Goal: Task Accomplishment & Management: Manage account settings

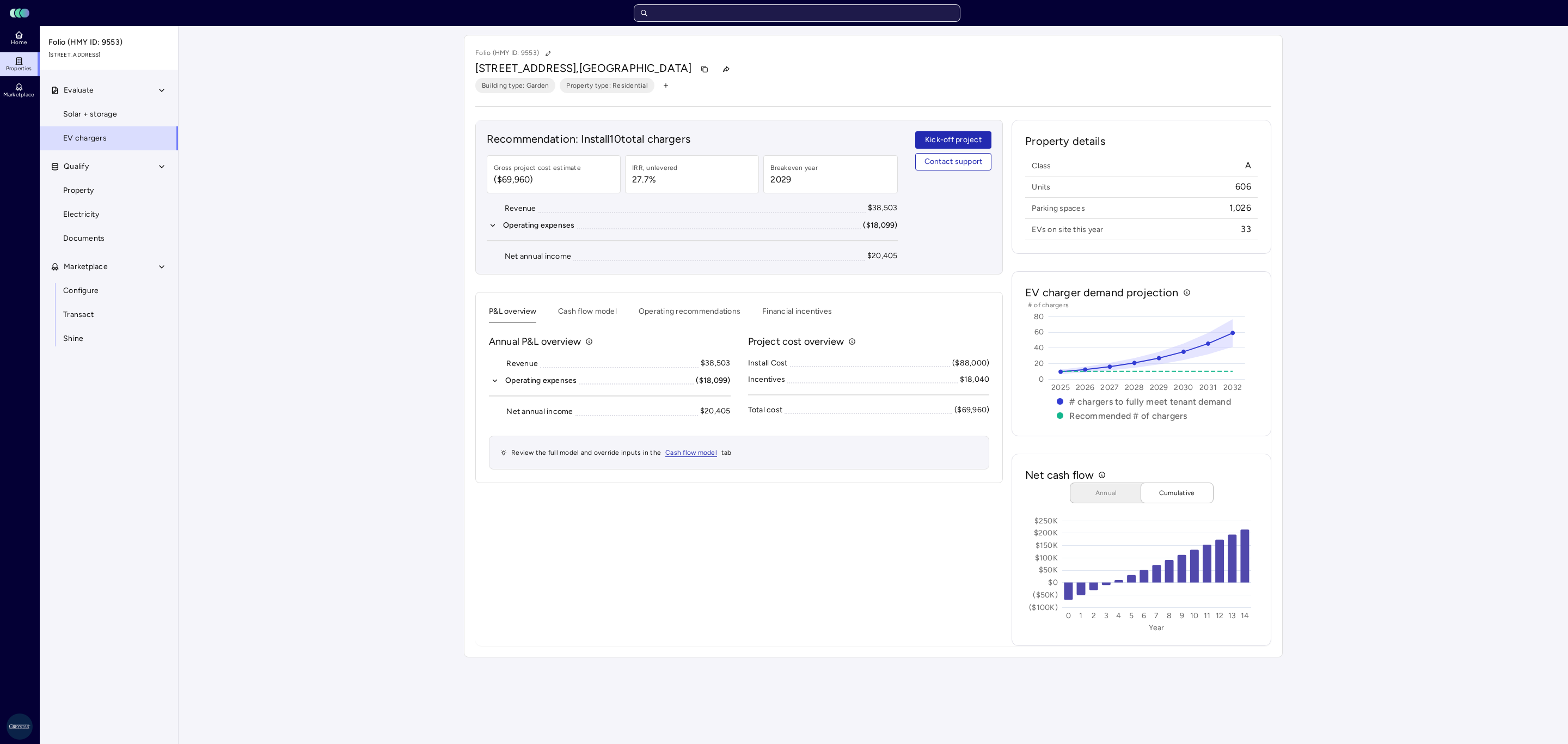
click at [745, 12] on input "text" at bounding box center [797, 13] width 327 height 18
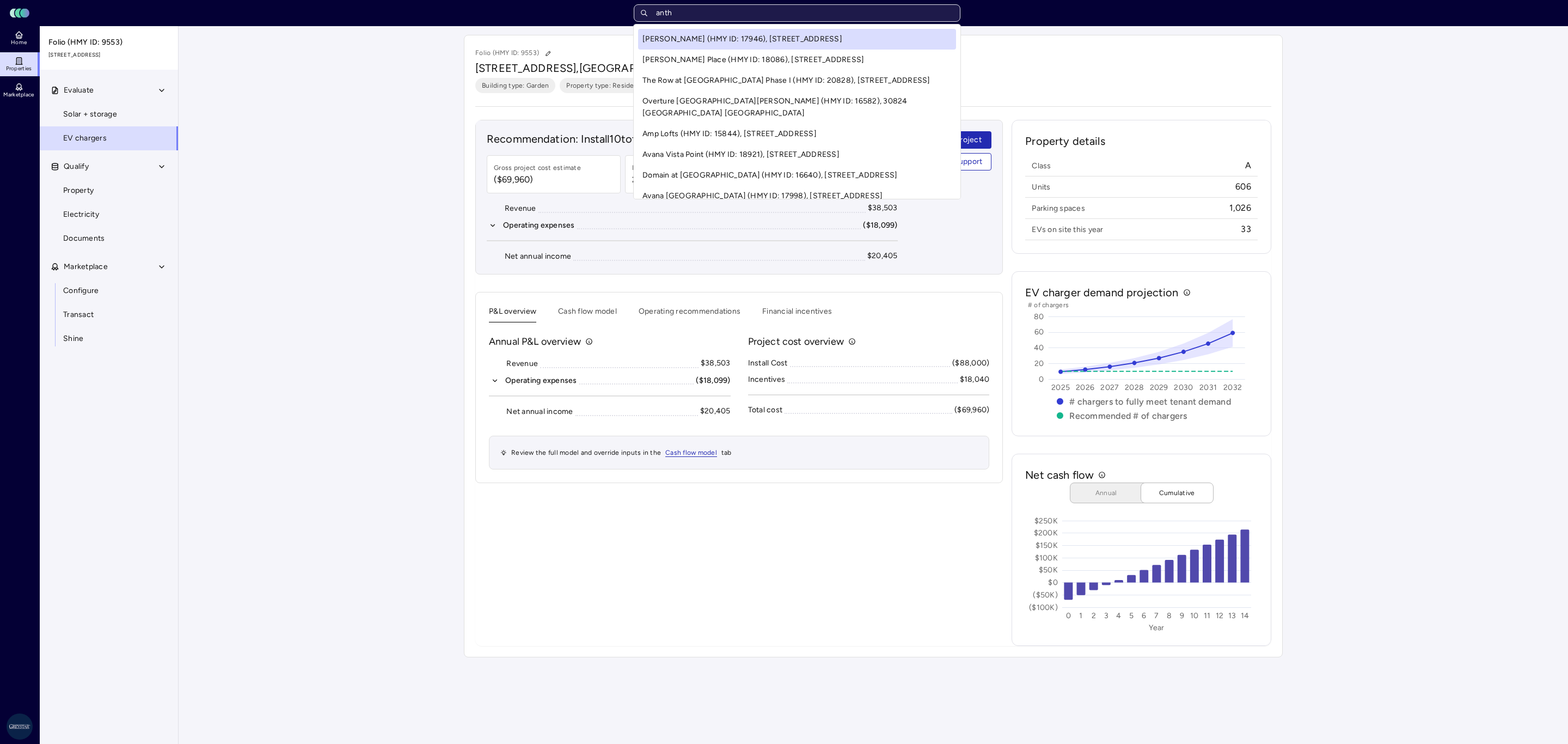
type input "antho"
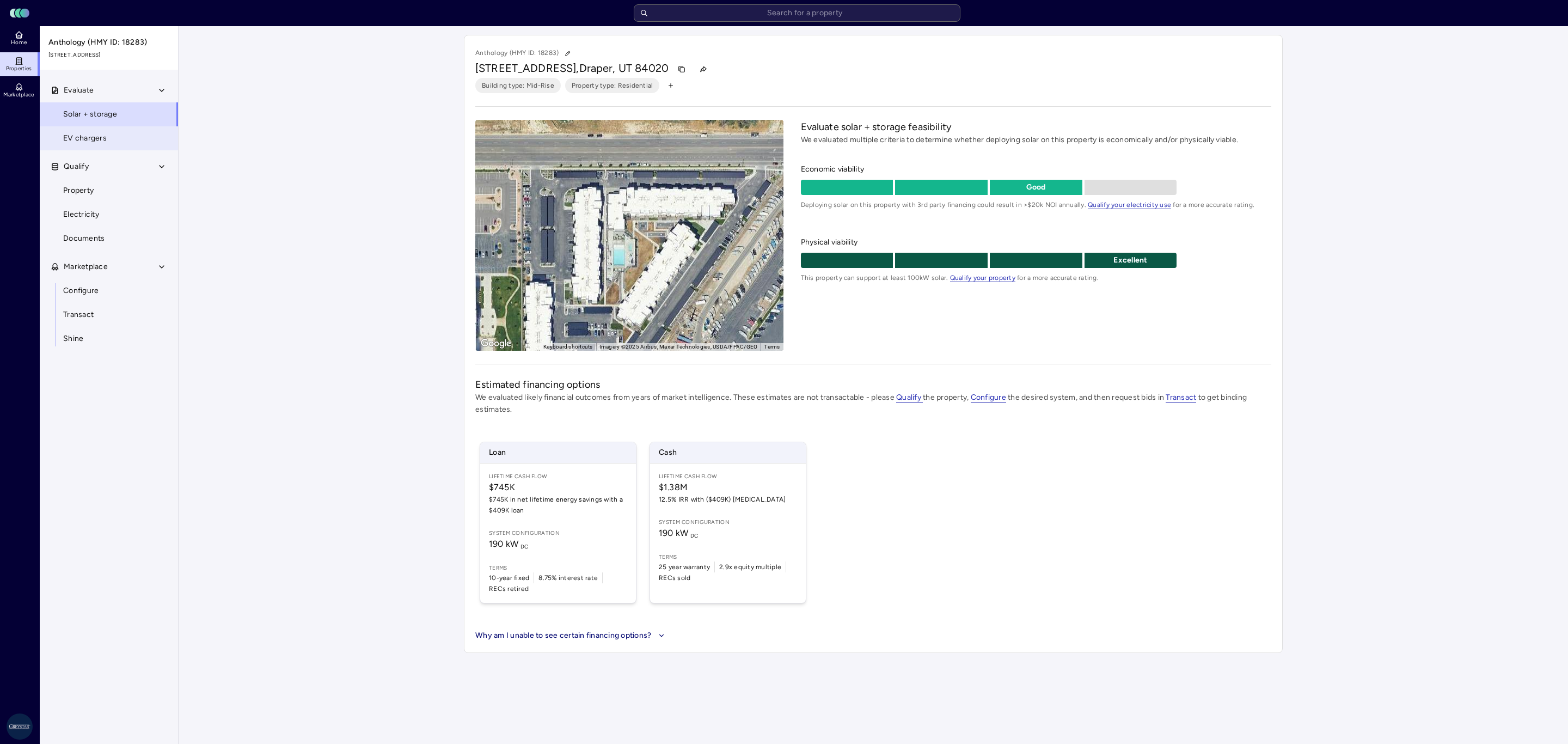
click at [102, 141] on span "EV chargers" at bounding box center [85, 138] width 43 height 12
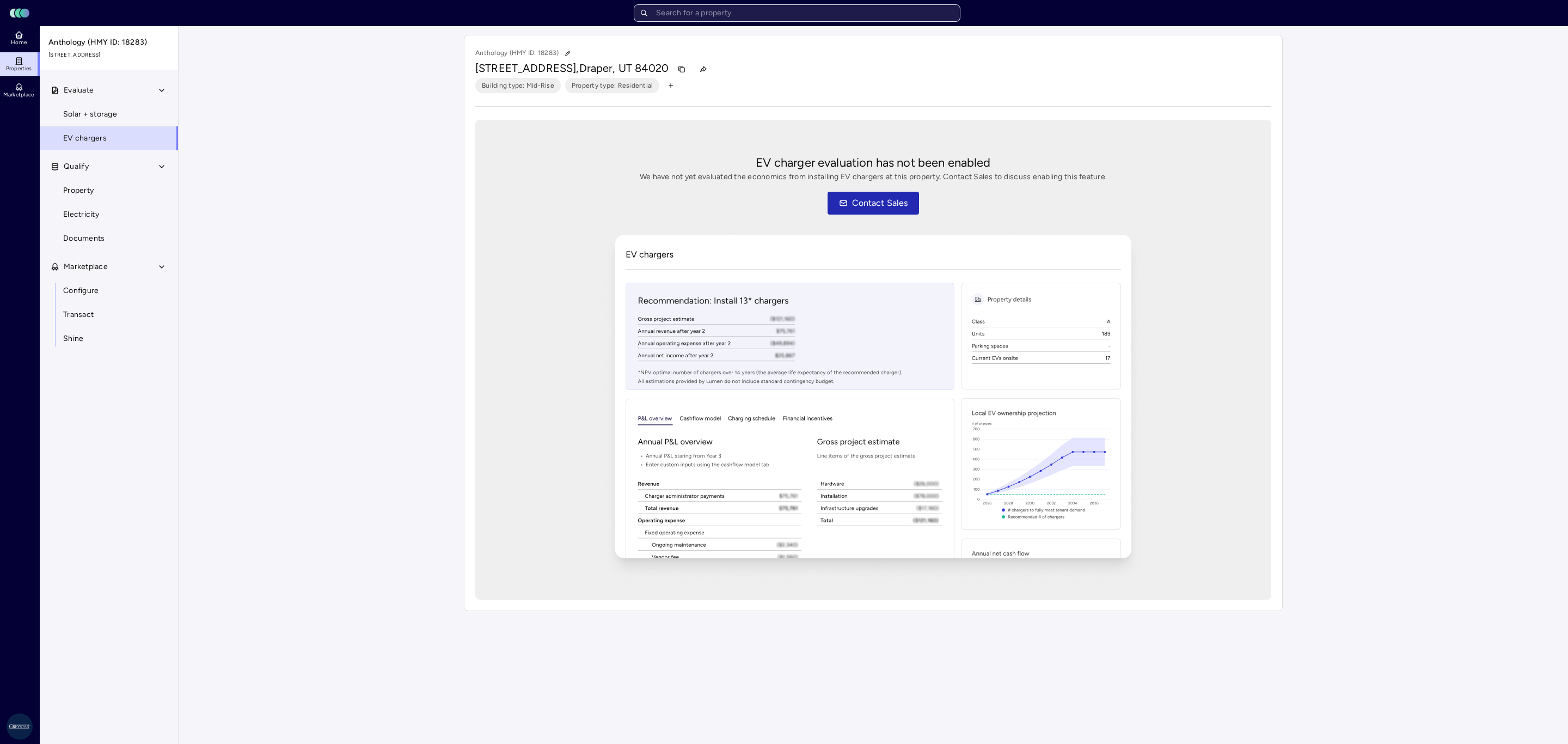
click at [820, 19] on input "text" at bounding box center [797, 13] width 327 height 18
type input "anthology"
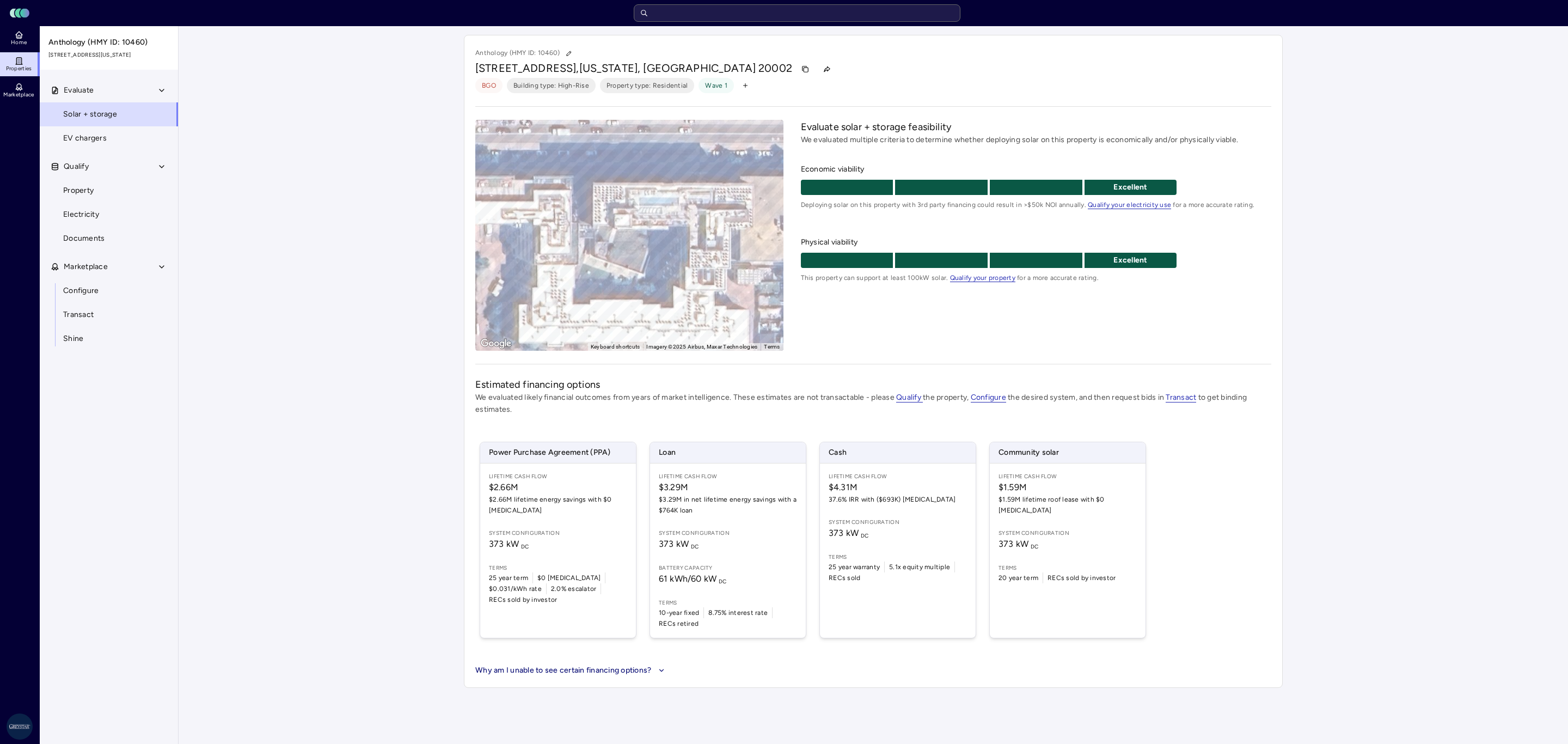
drag, startPoint x: 260, startPoint y: 415, endPoint x: 268, endPoint y: 415, distance: 8.0
click at [260, 415] on div "Your estimates have been updated Anthology (HMY ID: 10460) [STREET_ADDRESS][US_…" at bounding box center [873, 361] width 1389 height 671
click at [386, 411] on div "Your estimates have been updated Anthology (HMY ID: 10460) [STREET_ADDRESS][US_…" at bounding box center [873, 361] width 1389 height 671
click at [132, 134] on link "EV chargers" at bounding box center [109, 138] width 139 height 24
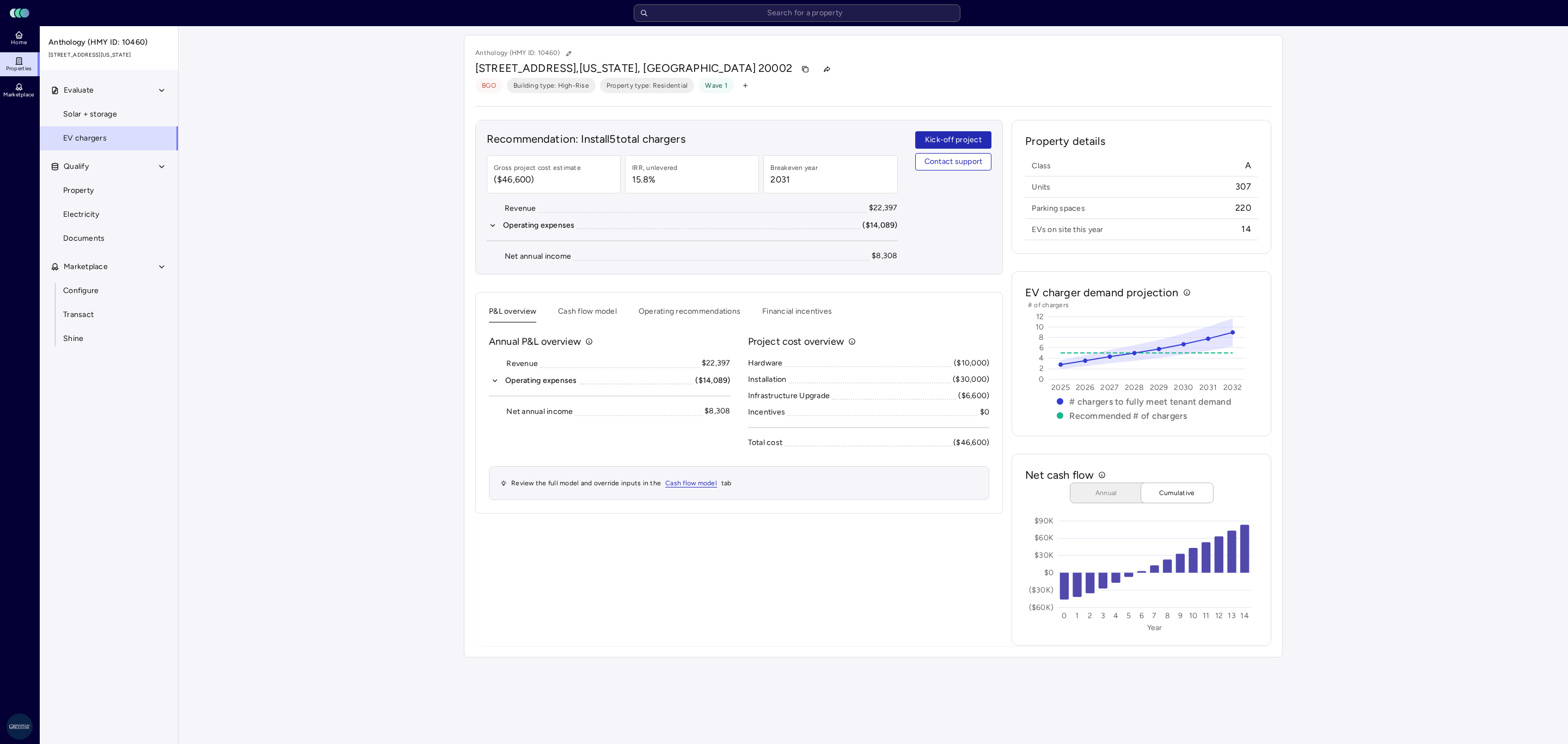
click at [1432, 403] on div "Your estimates have been updated Anthology (HMY ID: 10460) [STREET_ADDRESS][US_…" at bounding box center [873, 346] width 1389 height 640
click at [500, 384] on button "Operating expenses ($14,089)" at bounding box center [610, 380] width 242 height 12
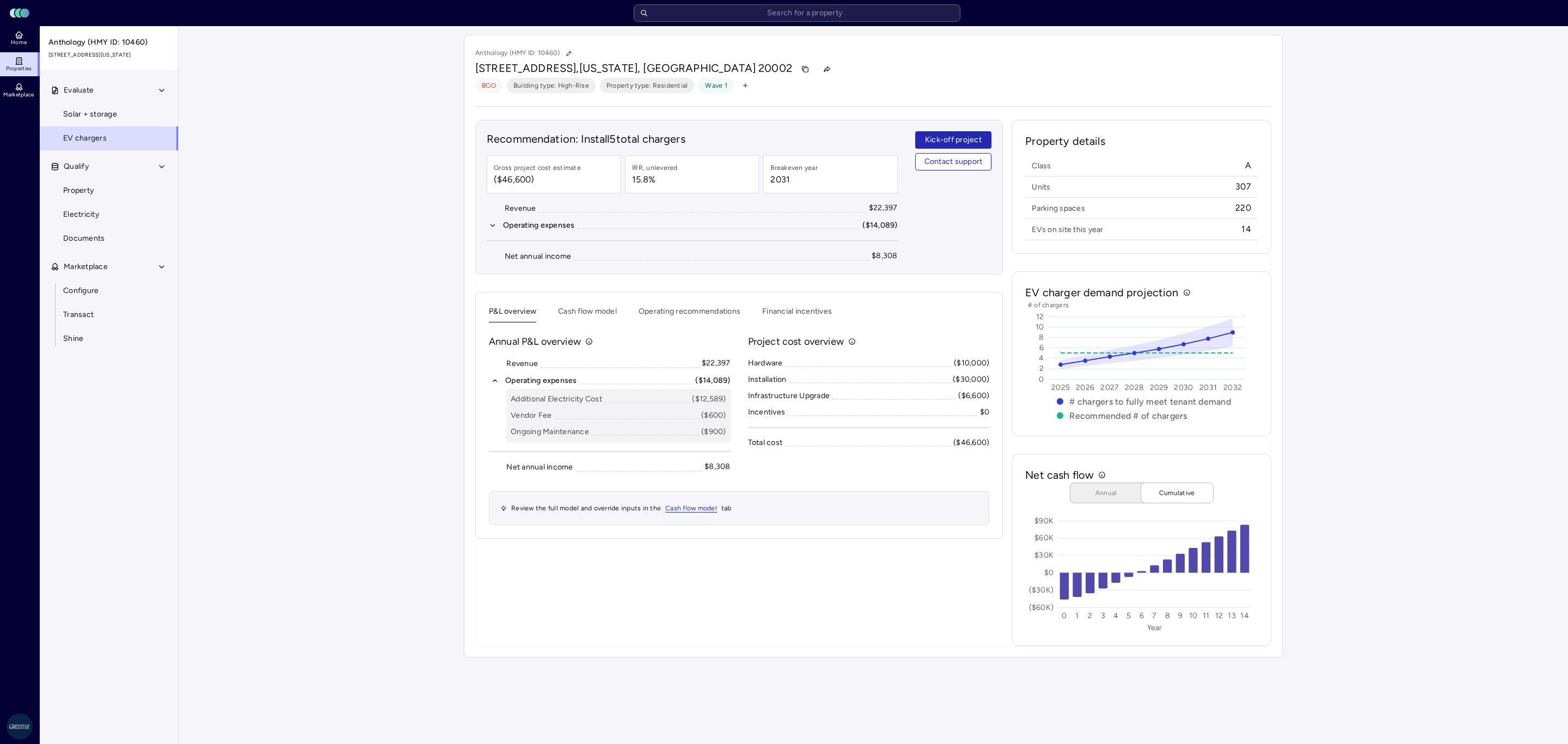
click at [1424, 409] on div "Your estimates have been updated Anthology (HMY ID: 10460) [STREET_ADDRESS][US_…" at bounding box center [873, 346] width 1389 height 640
click at [657, 304] on div "P&L overview Cash flow model Operating recommendations Financial incentives Ann…" at bounding box center [739, 415] width 527 height 247
click at [658, 319] on button "Operating recommendations" at bounding box center [689, 314] width 102 height 17
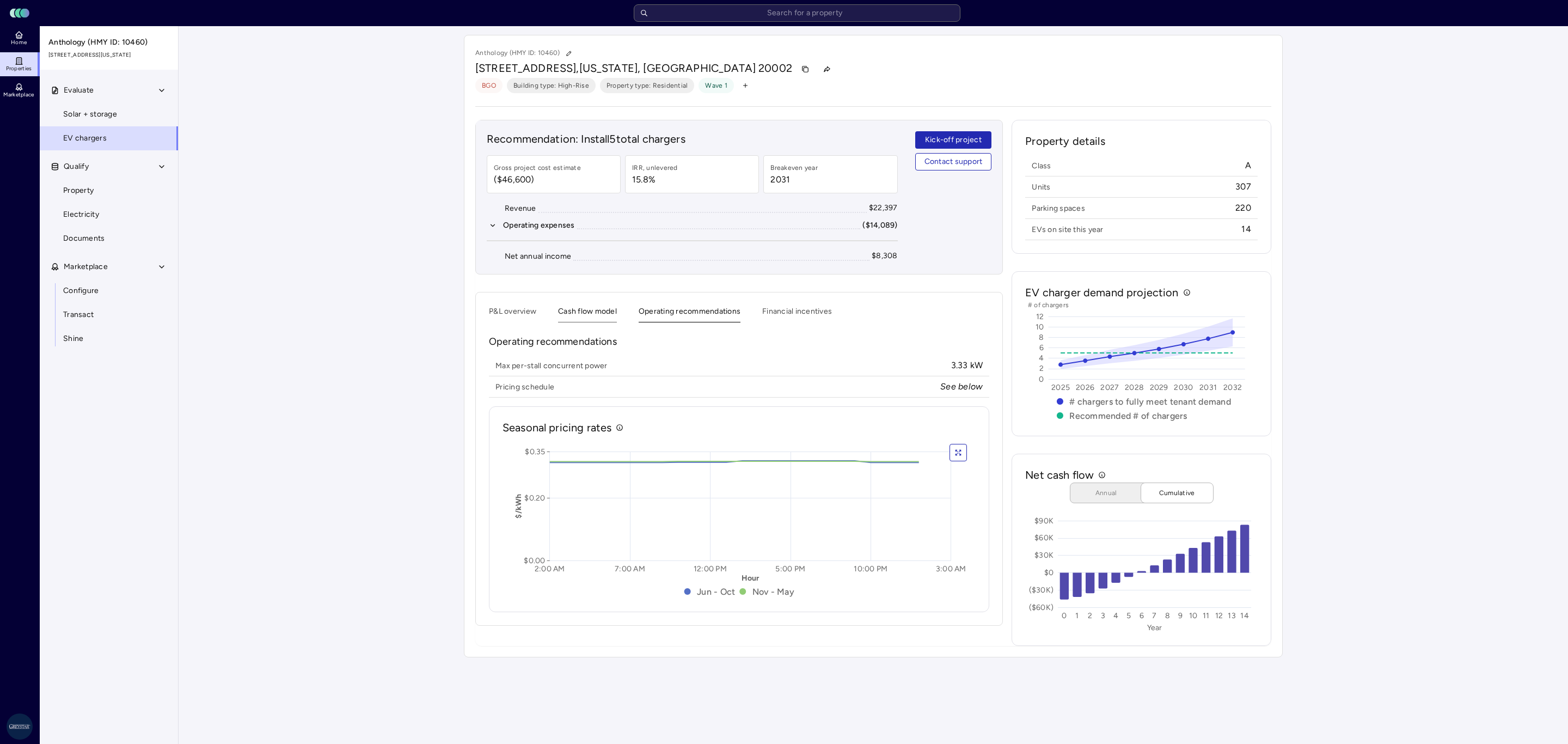
click at [618, 319] on div "P&L overview Cash flow model Operating recommendations Financial incentives" at bounding box center [739, 314] width 500 height 17
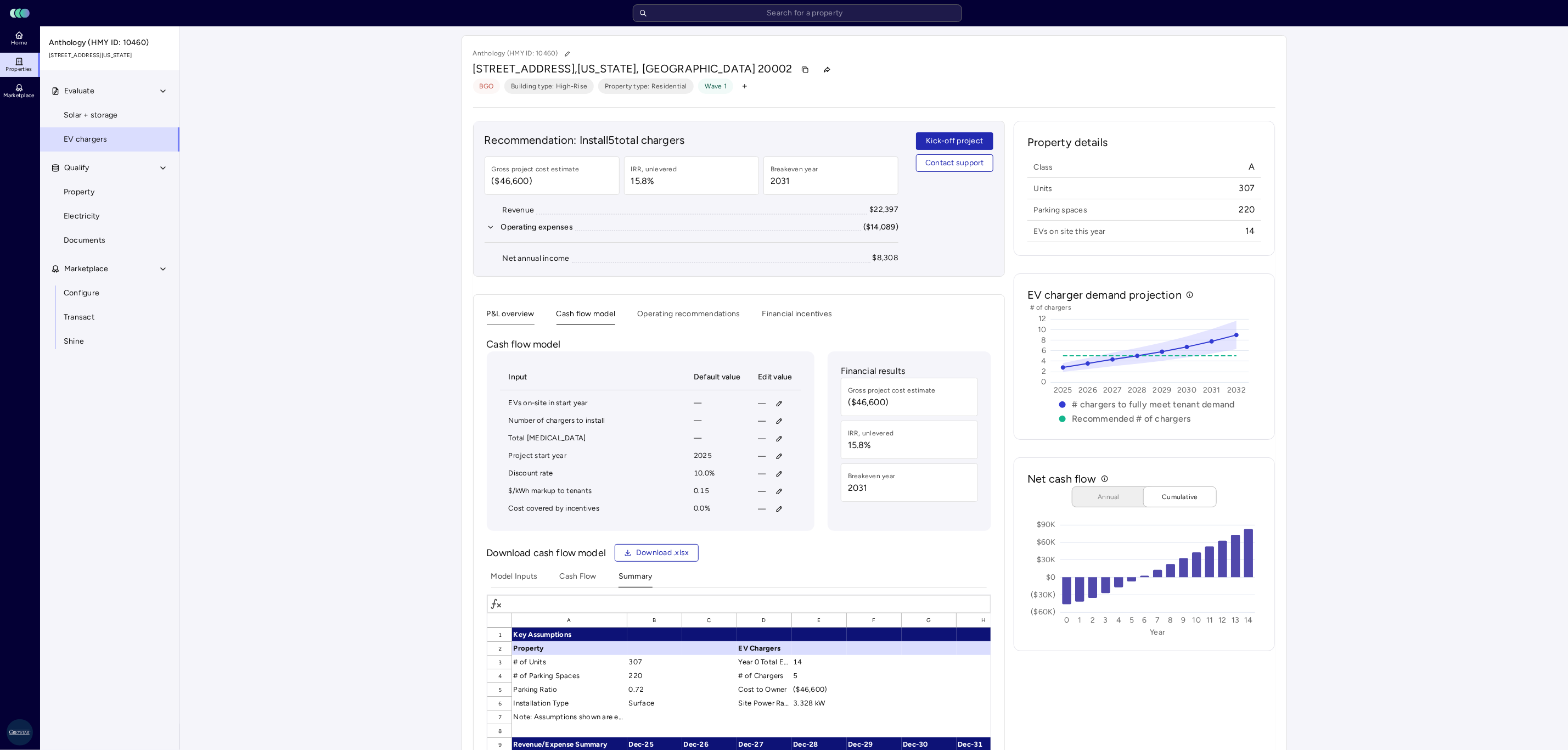
click at [517, 320] on button "P&L overview" at bounding box center [511, 316] width 48 height 17
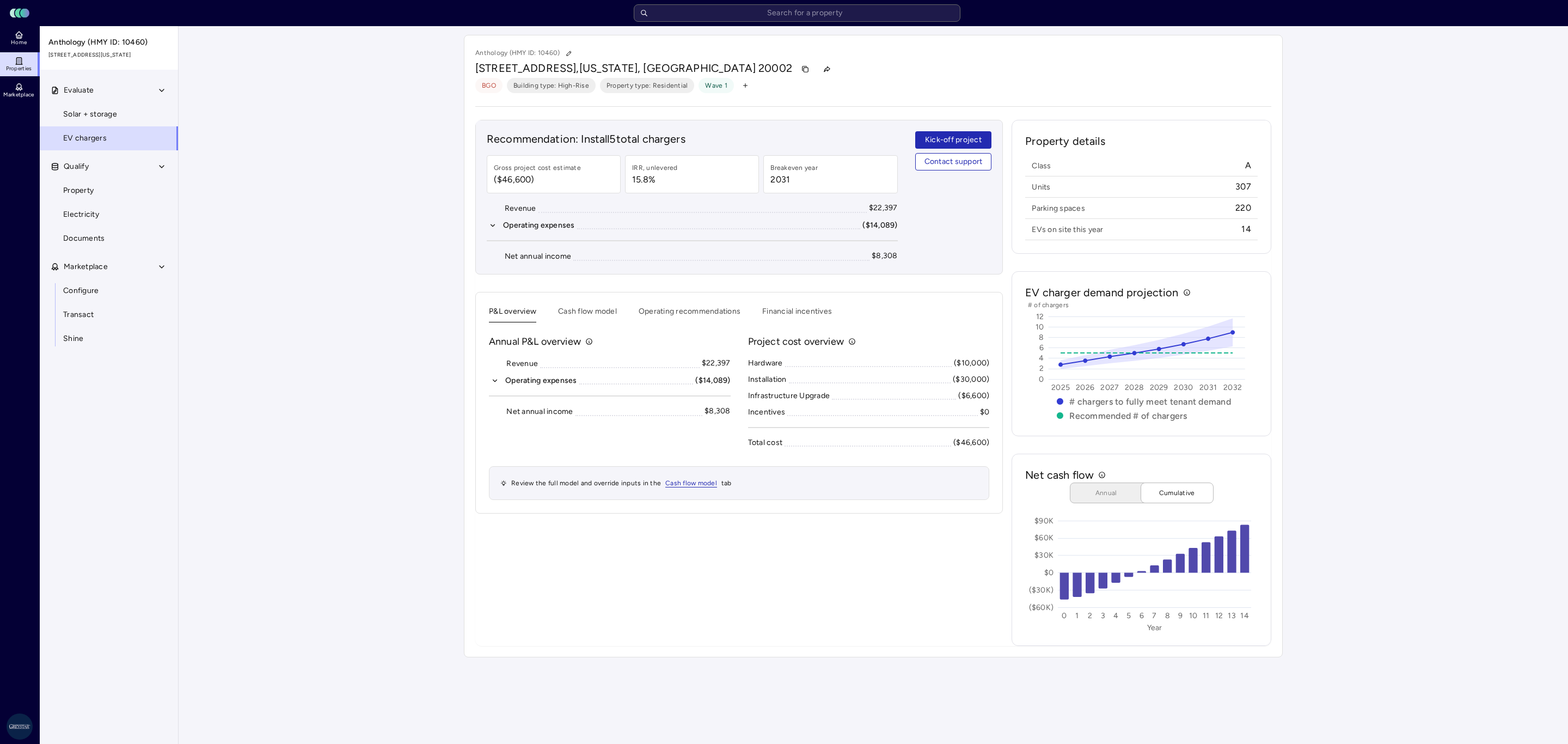
click at [627, 312] on div "P&L overview Cash flow model Operating recommendations Financial incentives" at bounding box center [739, 314] width 500 height 17
click at [611, 314] on div "P&L overview Cash flow model Operating recommendations Financial incentives" at bounding box center [739, 314] width 500 height 17
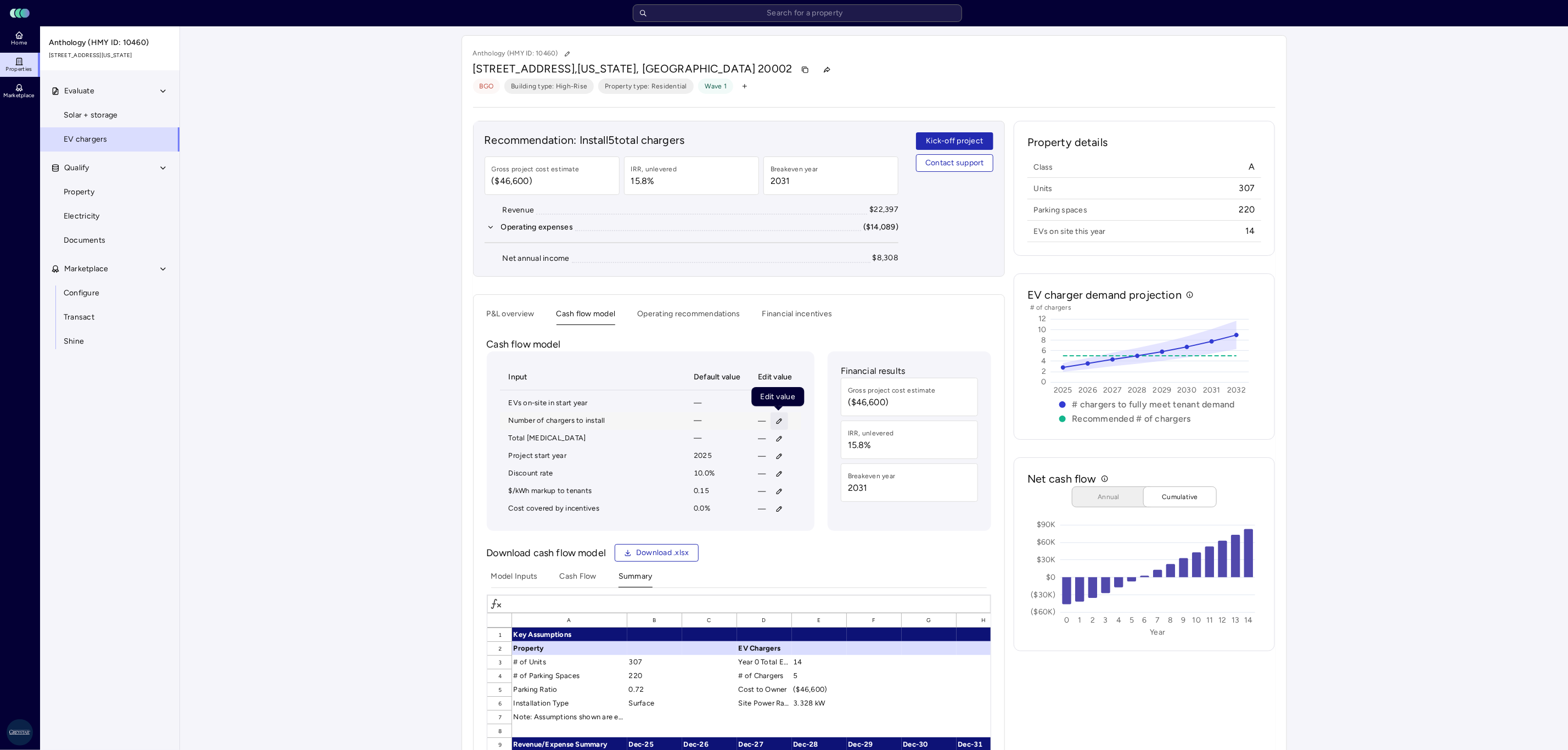
click at [785, 427] on button "button" at bounding box center [779, 421] width 18 height 18
type input "10"
click at [830, 498] on span "Save" at bounding box center [830, 496] width 18 height 12
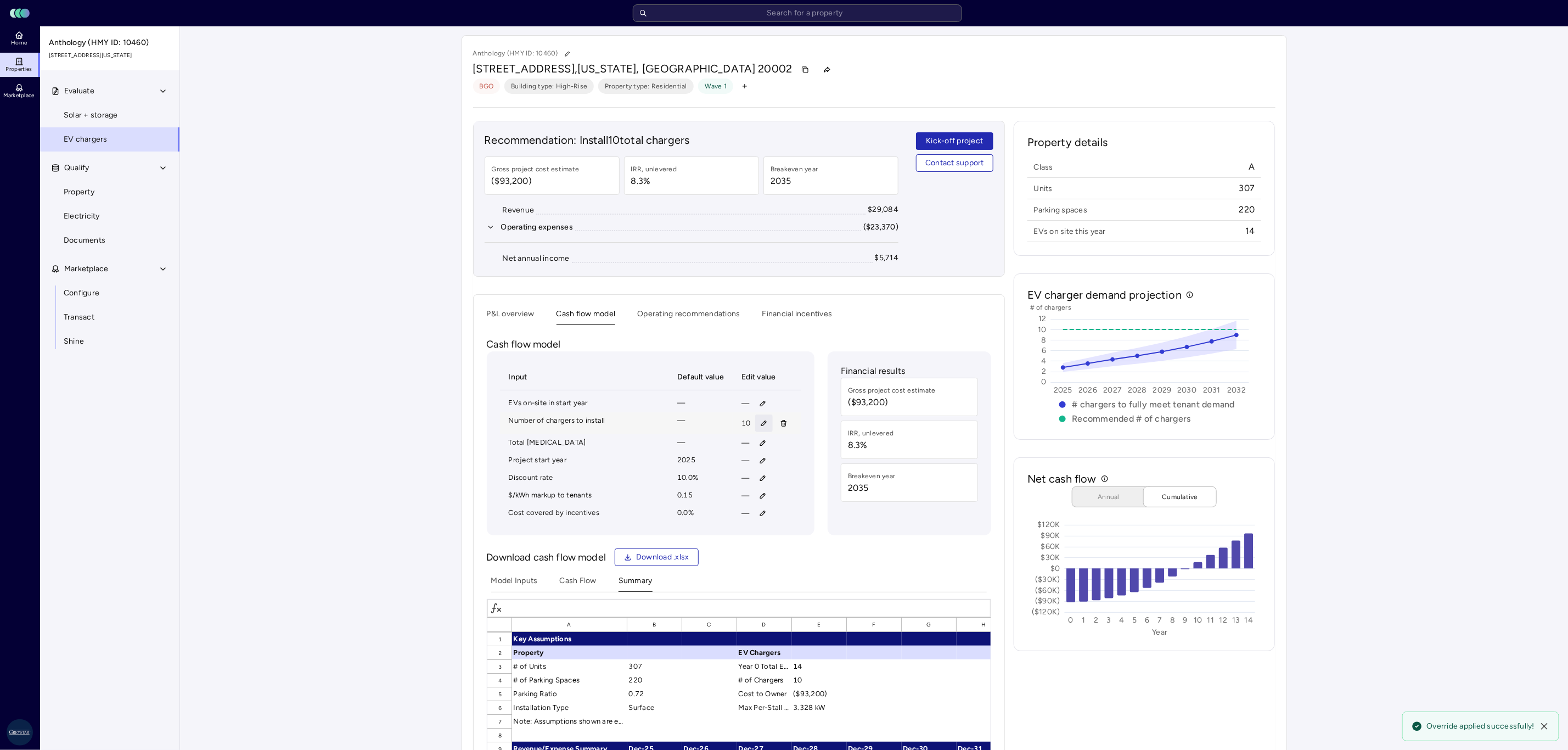
click at [763, 431] on button "button" at bounding box center [764, 424] width 18 height 18
type input "8"
click at [801, 502] on button "Save" at bounding box center [815, 499] width 36 height 18
click at [764, 423] on icon "button" at bounding box center [765, 422] width 1 height 1
type input "6"
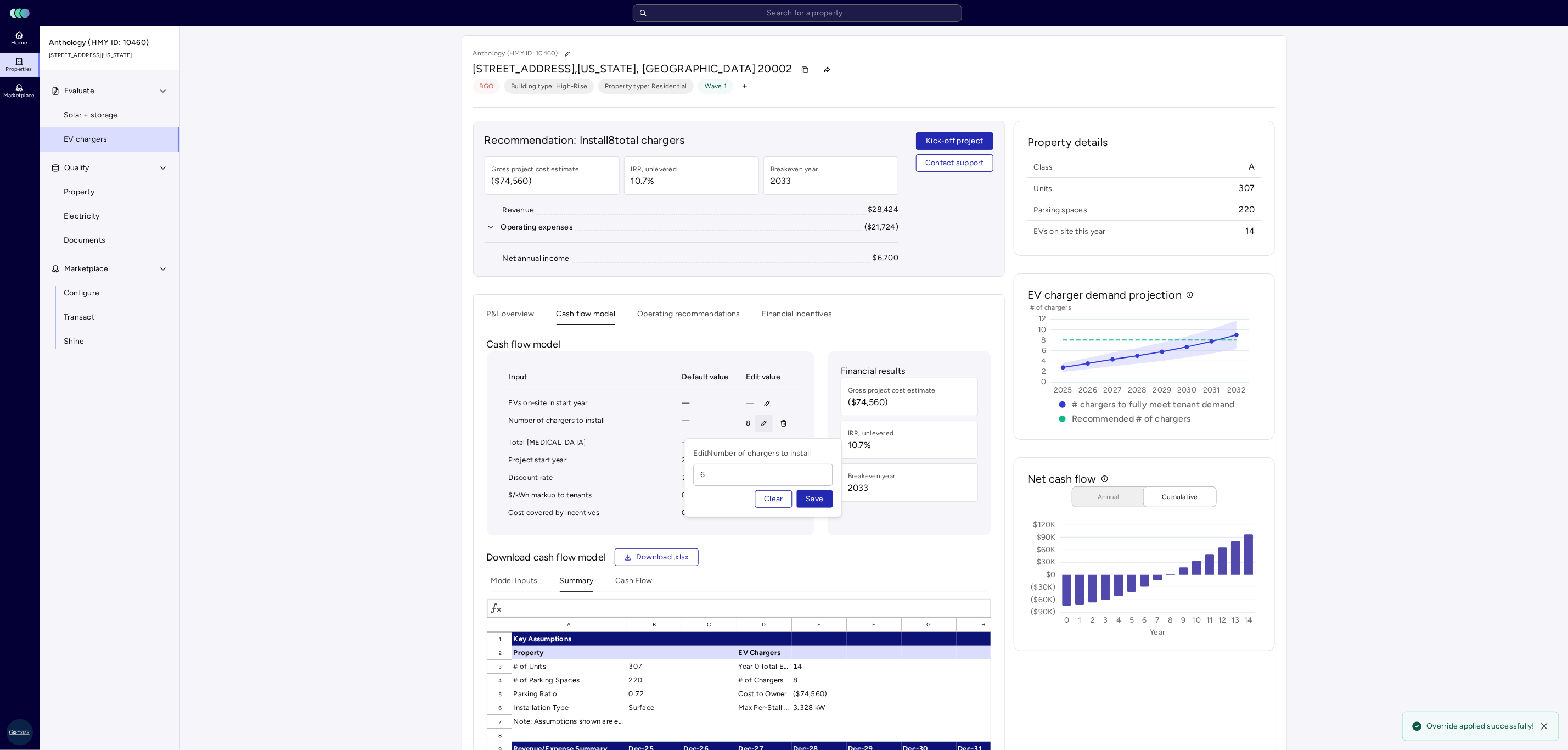
click button "Save" at bounding box center [815, 499] width 36 height 18
click at [784, 426] on icon "button" at bounding box center [784, 423] width 8 height 8
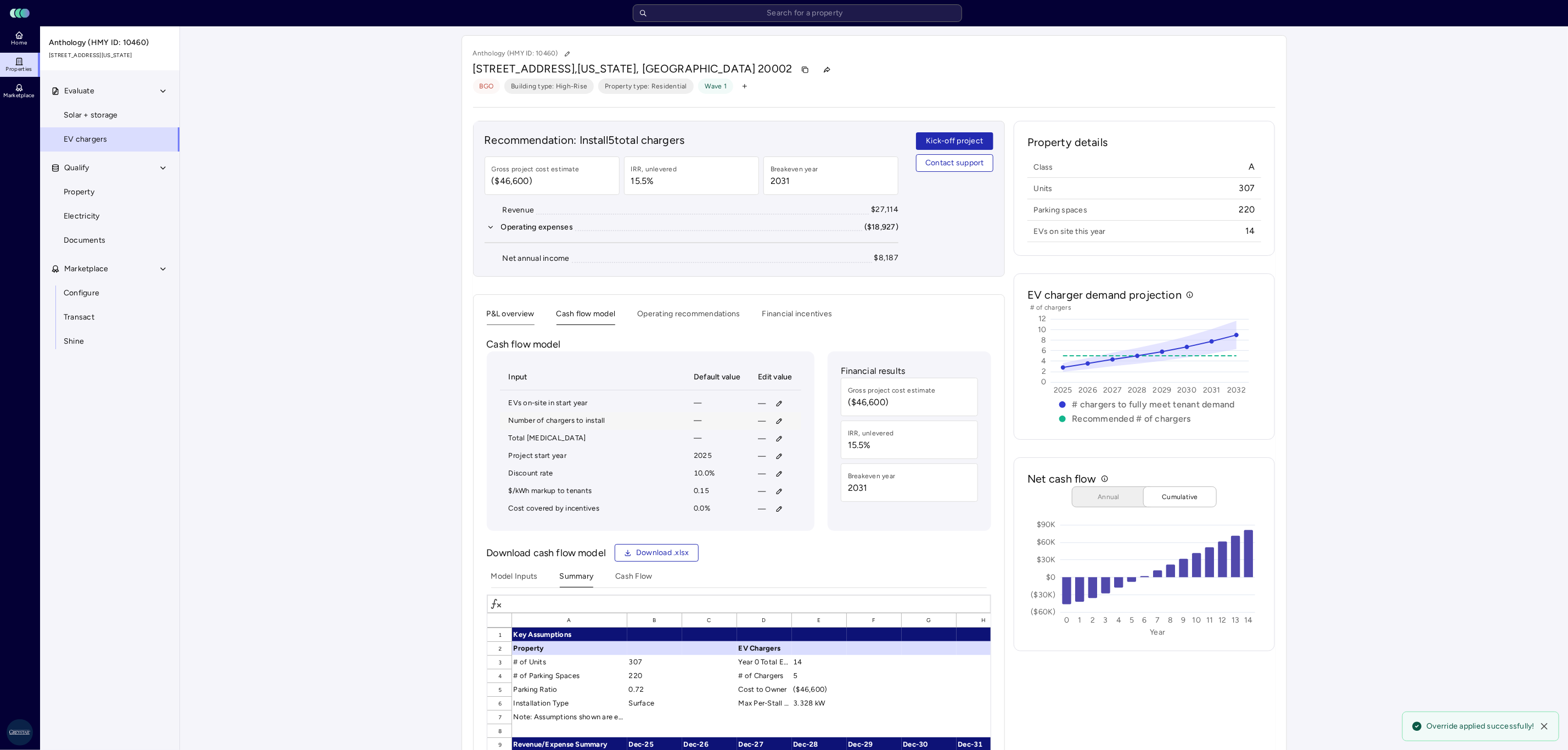
click at [523, 324] on button "P&L overview" at bounding box center [511, 316] width 48 height 17
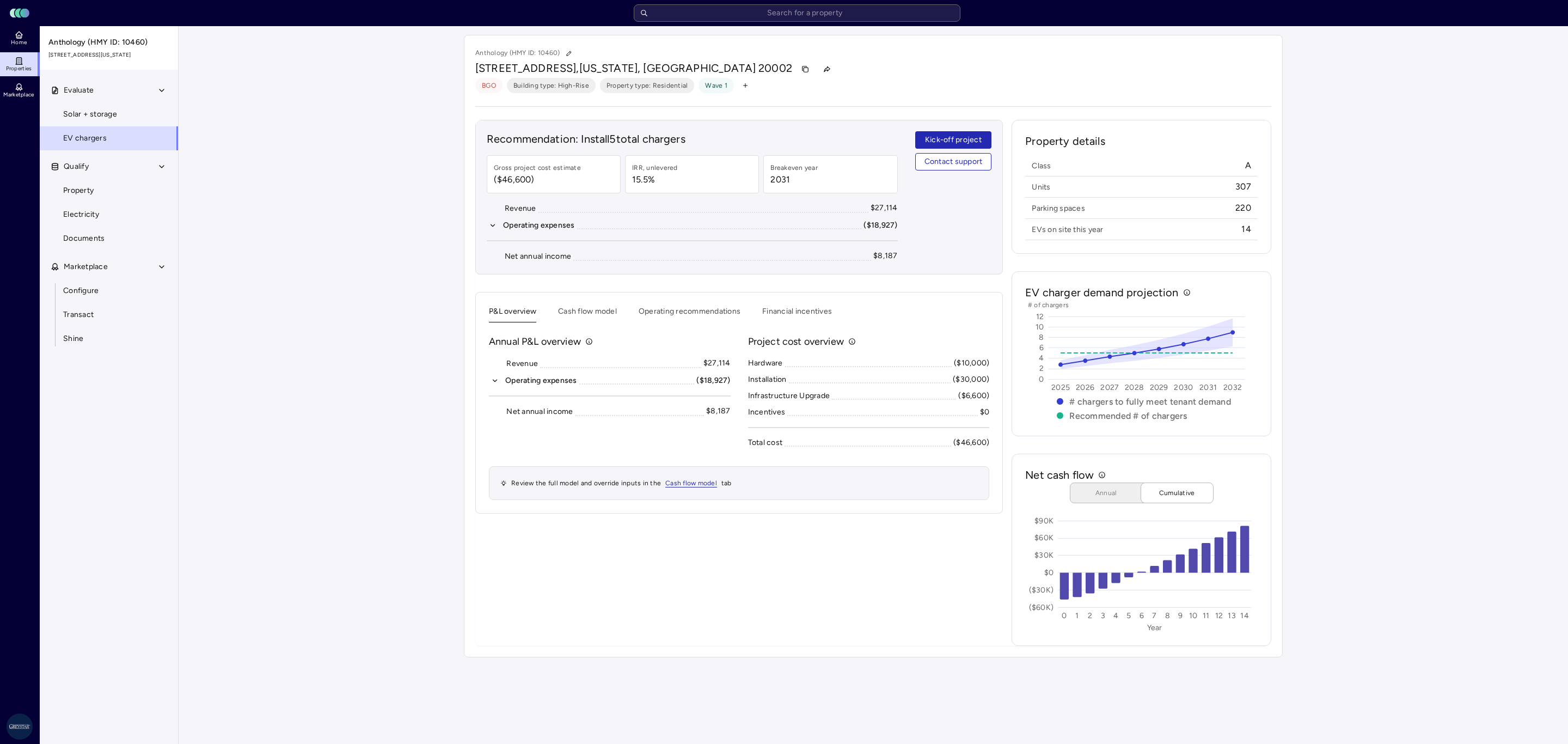
click at [495, 385] on icon "button" at bounding box center [495, 381] width 8 height 8
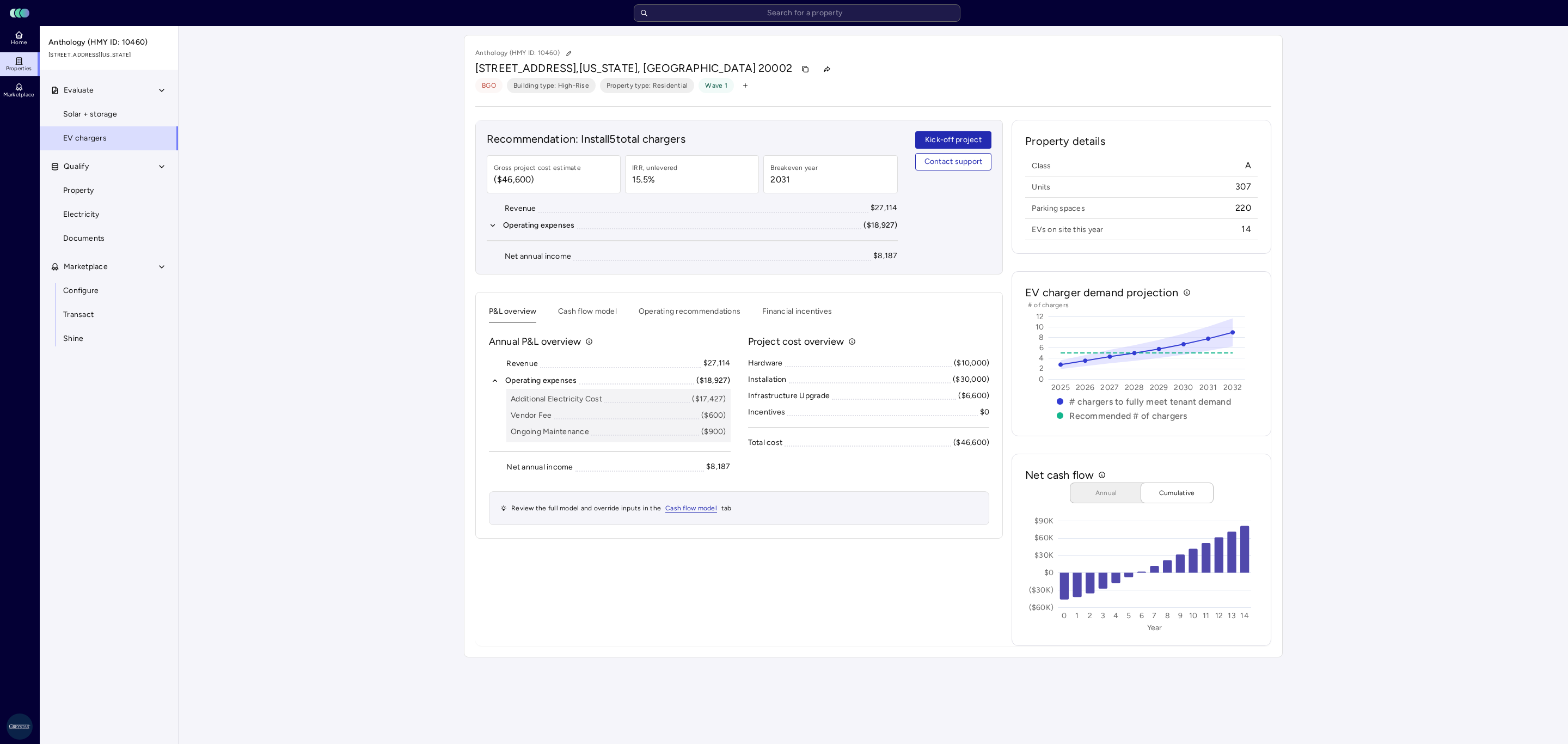
click at [1461, 425] on div "Your estimates have been updated Anthology (HMY ID: 10460) [STREET_ADDRESS][US_…" at bounding box center [873, 346] width 1389 height 640
click at [651, 322] on button "Operating recommendations" at bounding box center [689, 314] width 102 height 17
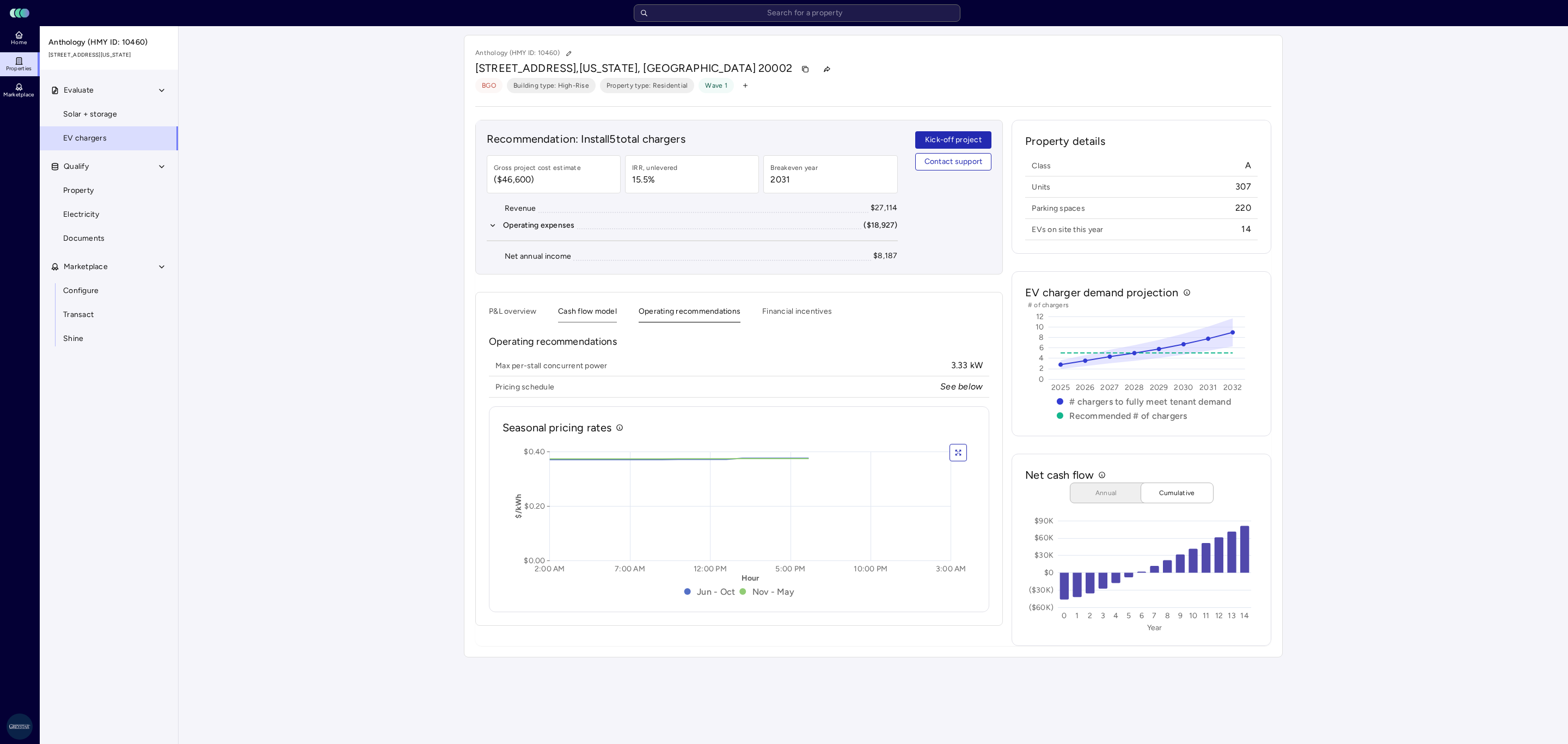
click at [608, 321] on button "Cash flow model" at bounding box center [587, 314] width 59 height 17
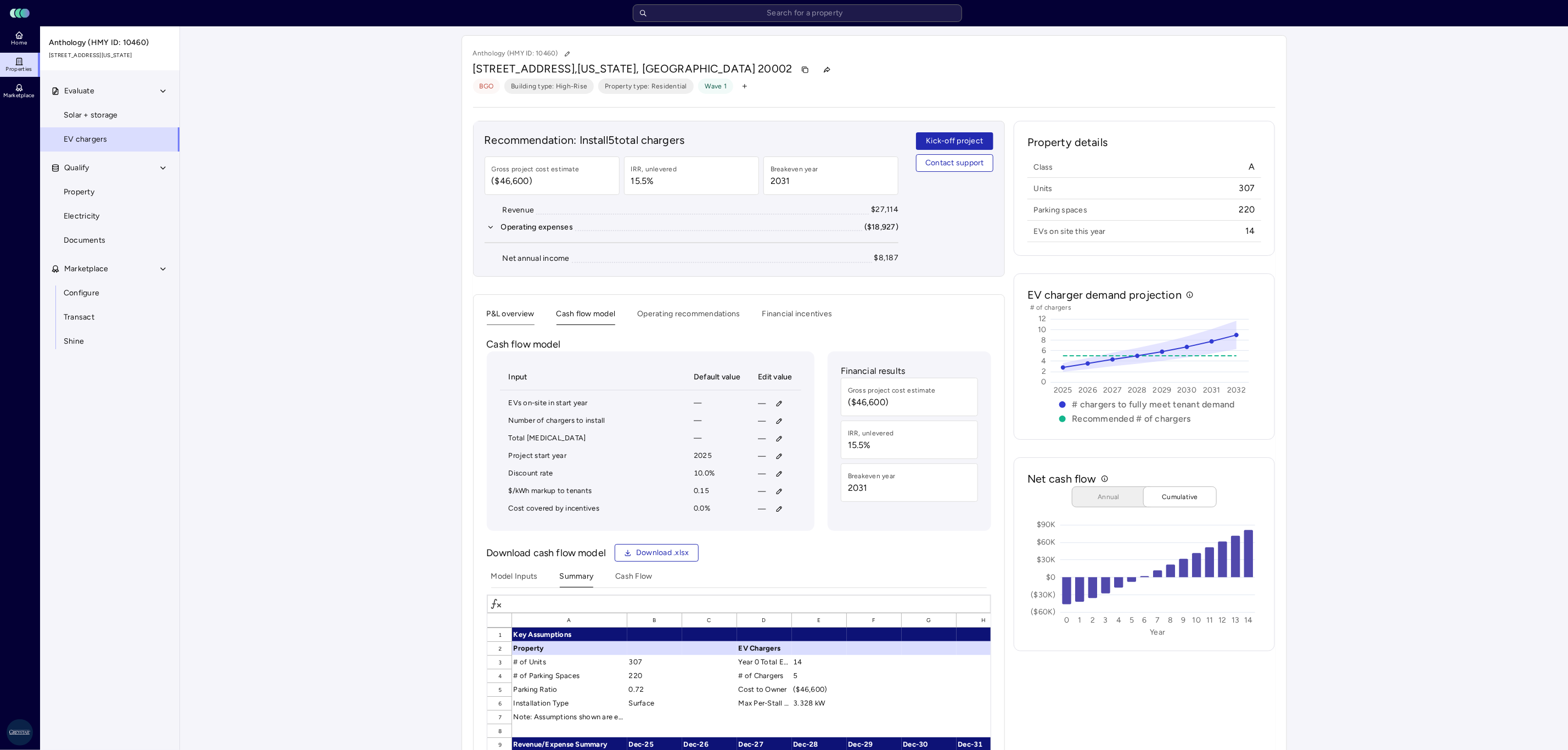
click at [527, 323] on button "P&L overview" at bounding box center [511, 316] width 48 height 17
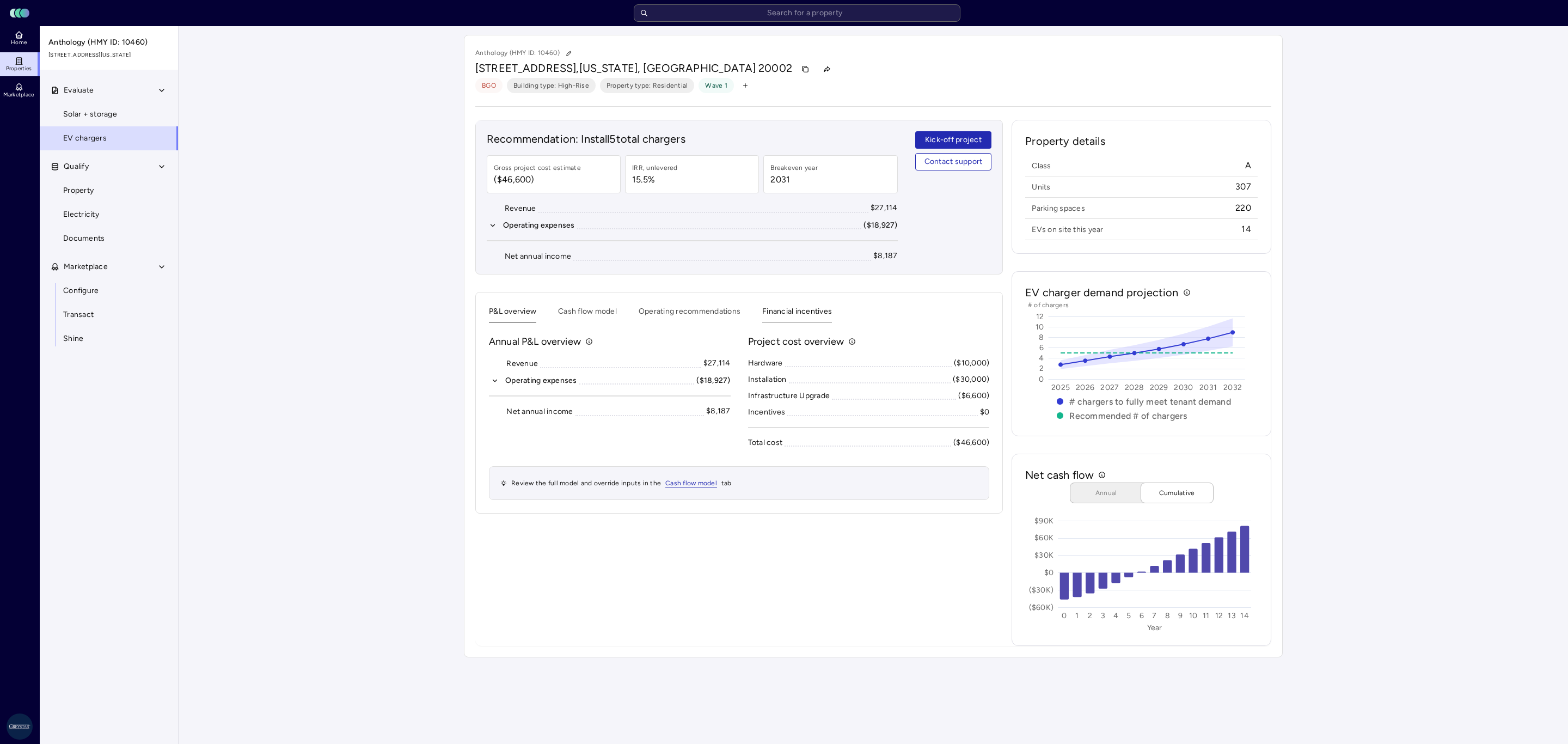
click at [776, 311] on button "Financial incentives" at bounding box center [797, 314] width 70 height 17
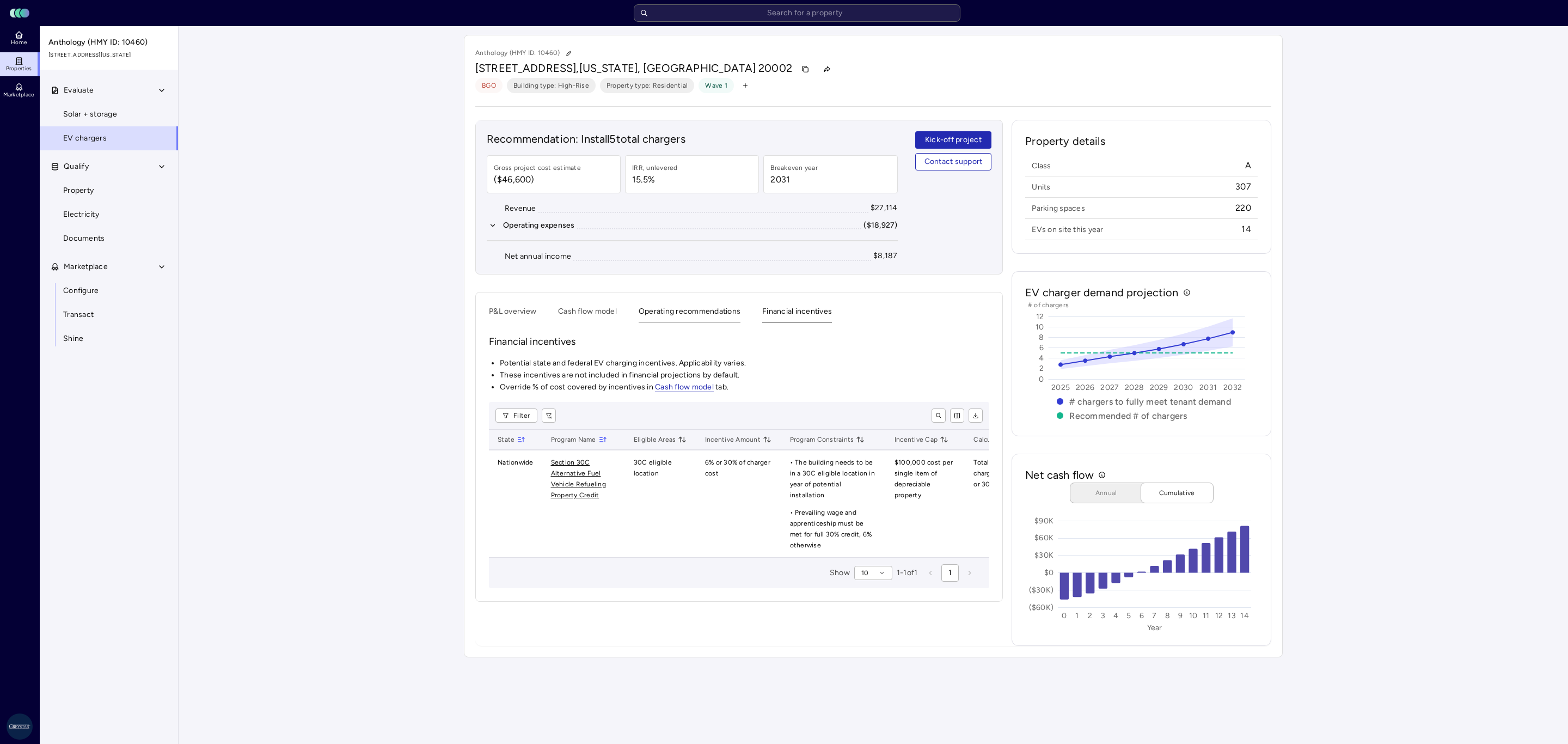
click at [700, 317] on button "Operating recommendations" at bounding box center [689, 314] width 102 height 17
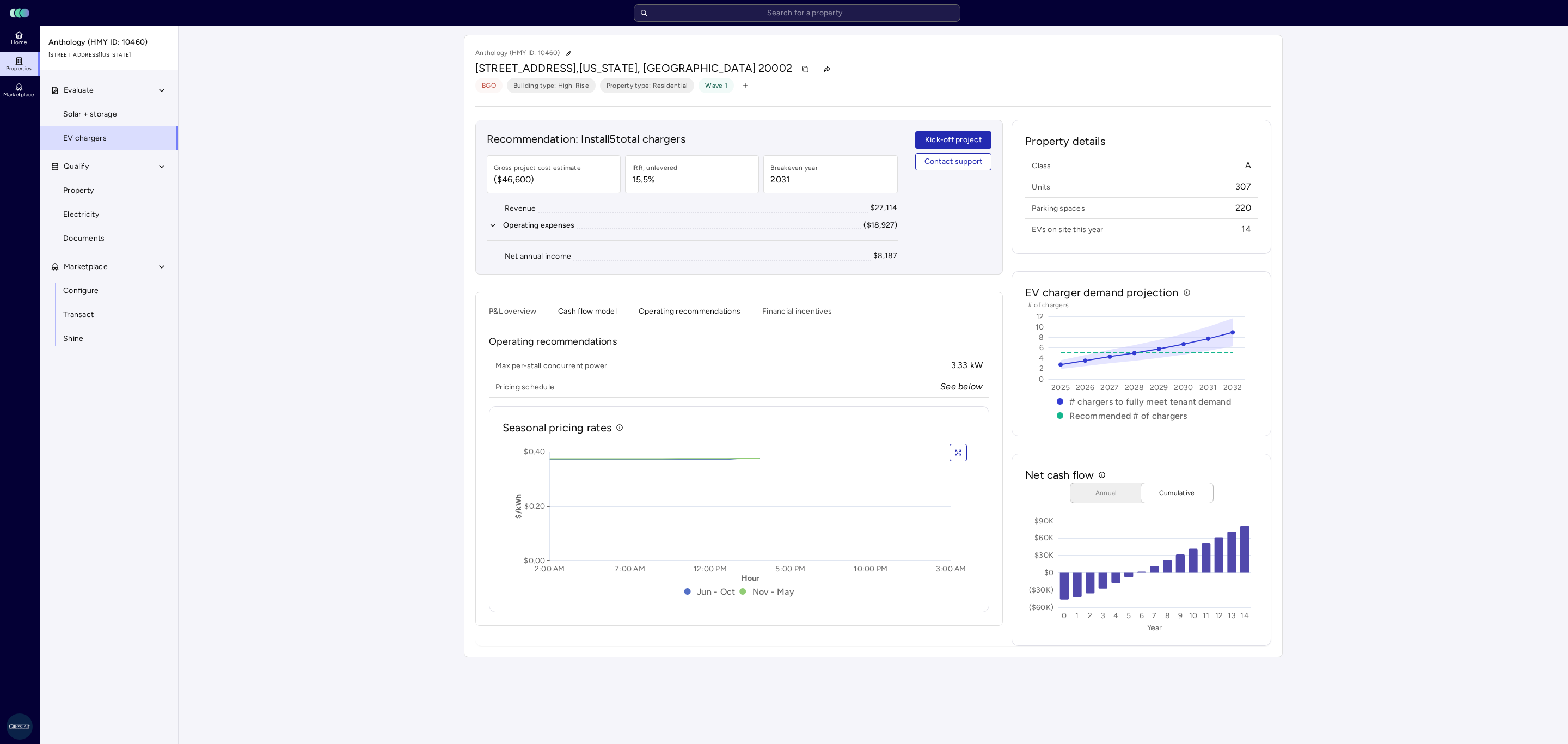
click at [568, 317] on button "Cash flow model" at bounding box center [587, 314] width 59 height 17
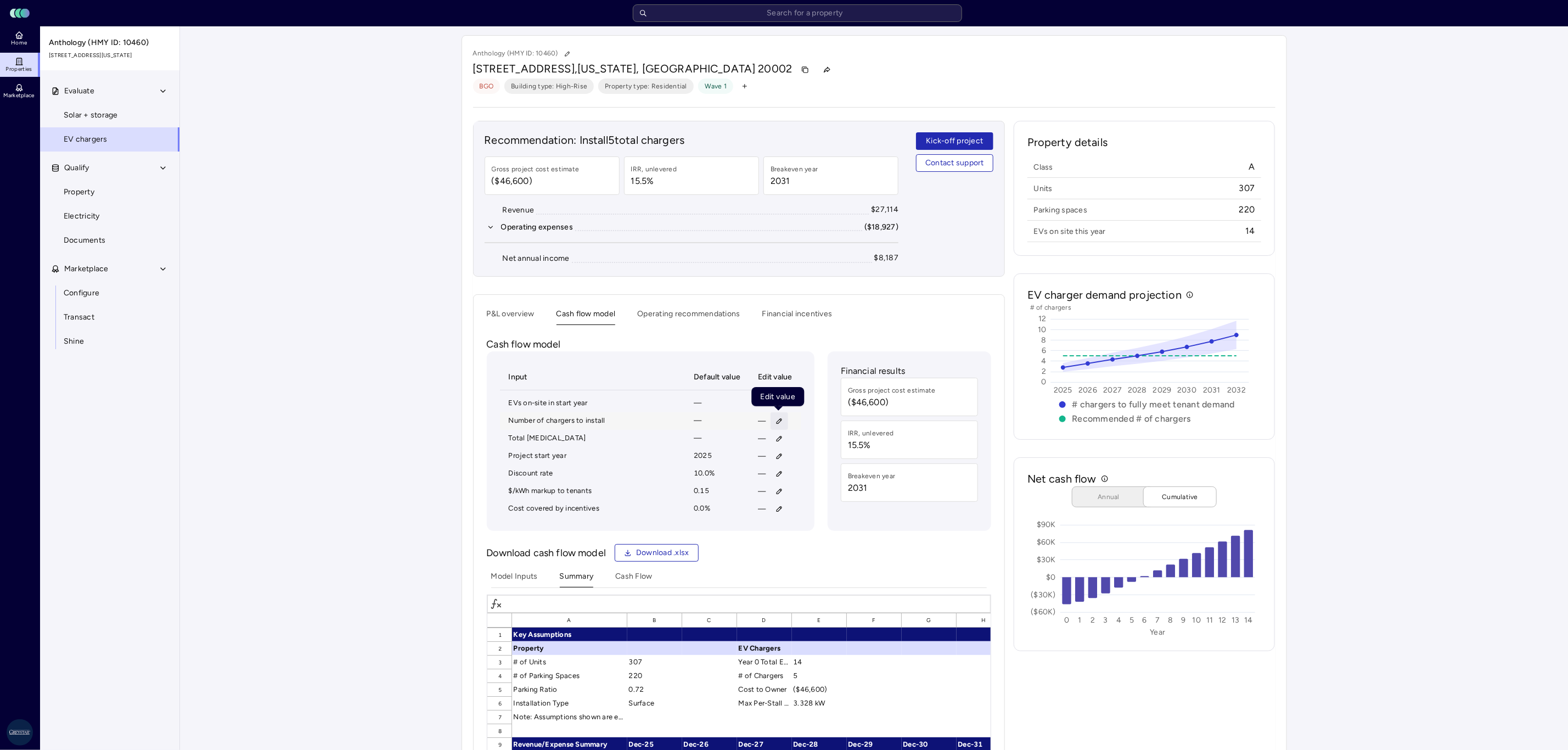
click at [779, 422] on icon "button" at bounding box center [779, 421] width 5 height 5
type input "12"
click at [844, 496] on button "Save" at bounding box center [830, 497] width 36 height 18
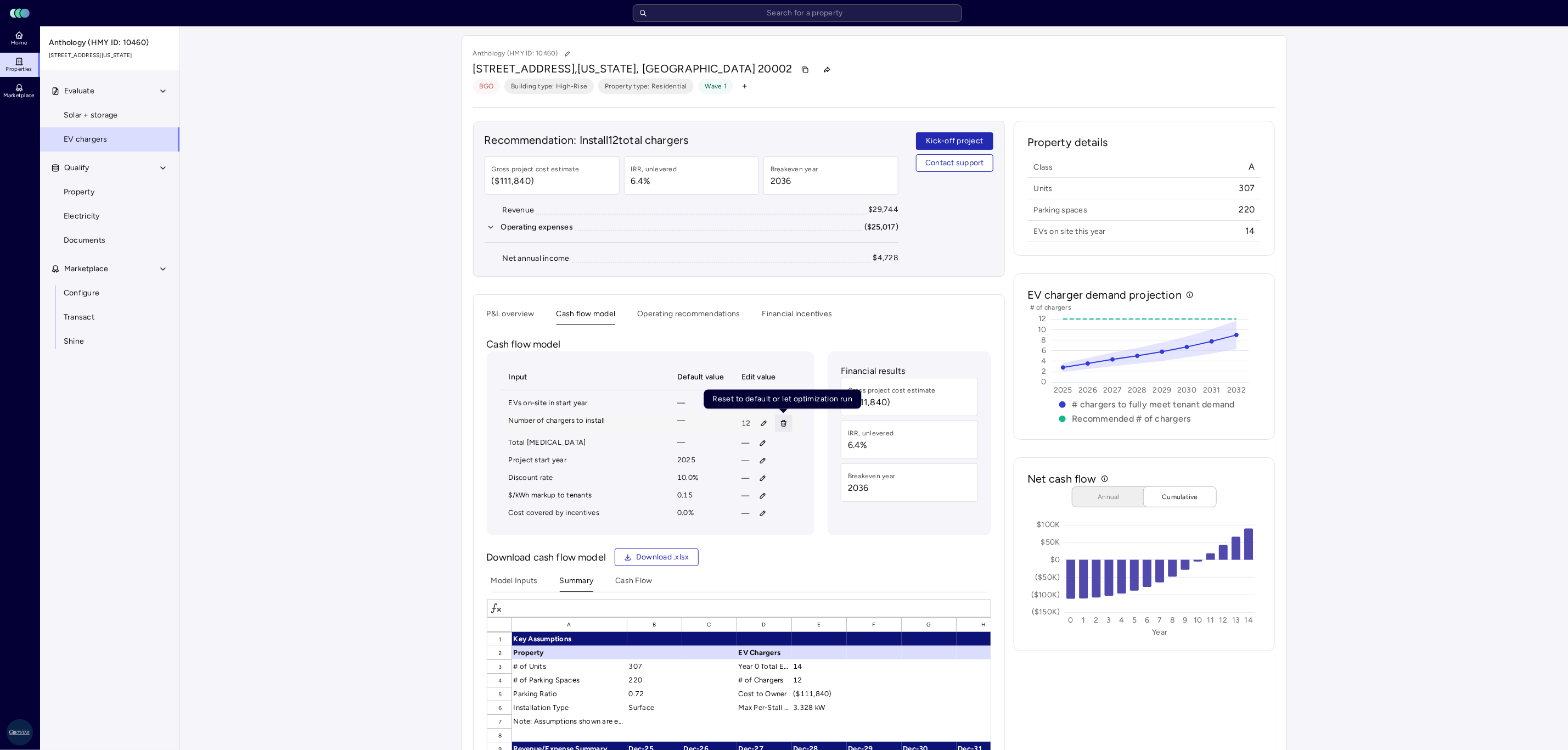
click at [789, 431] on button "button" at bounding box center [784, 424] width 18 height 18
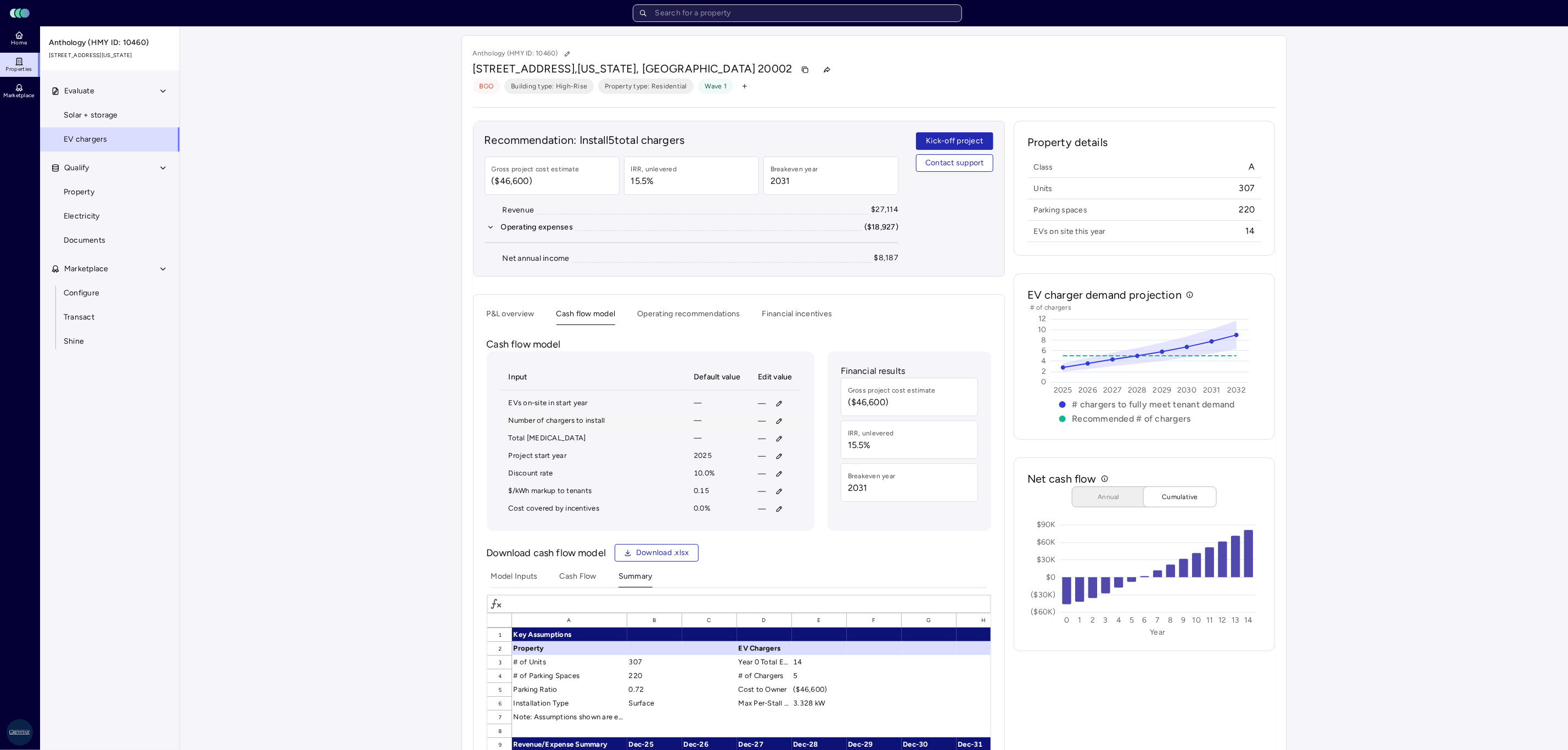
click at [760, 11] on input "text" at bounding box center [797, 13] width 329 height 18
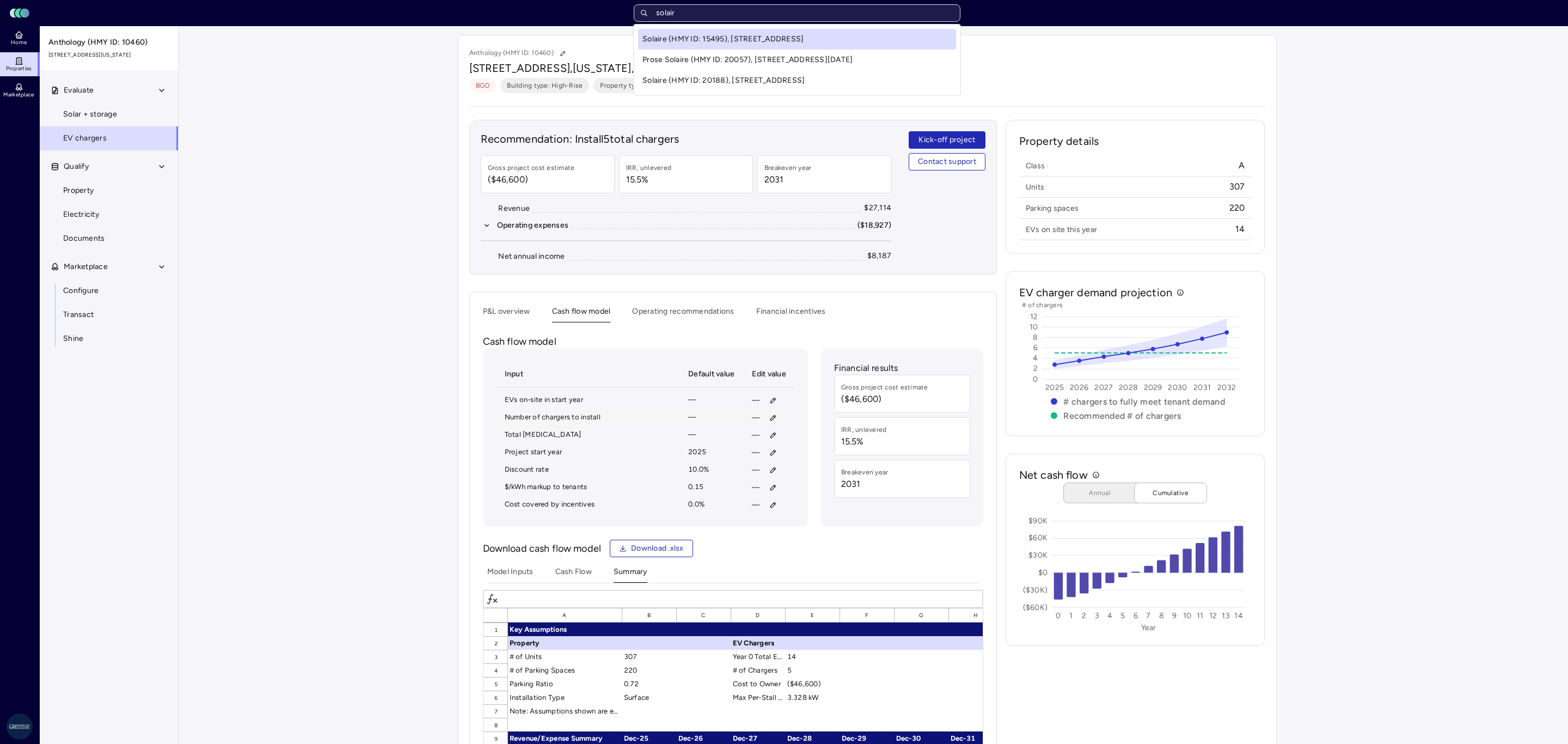
type input "solaire"
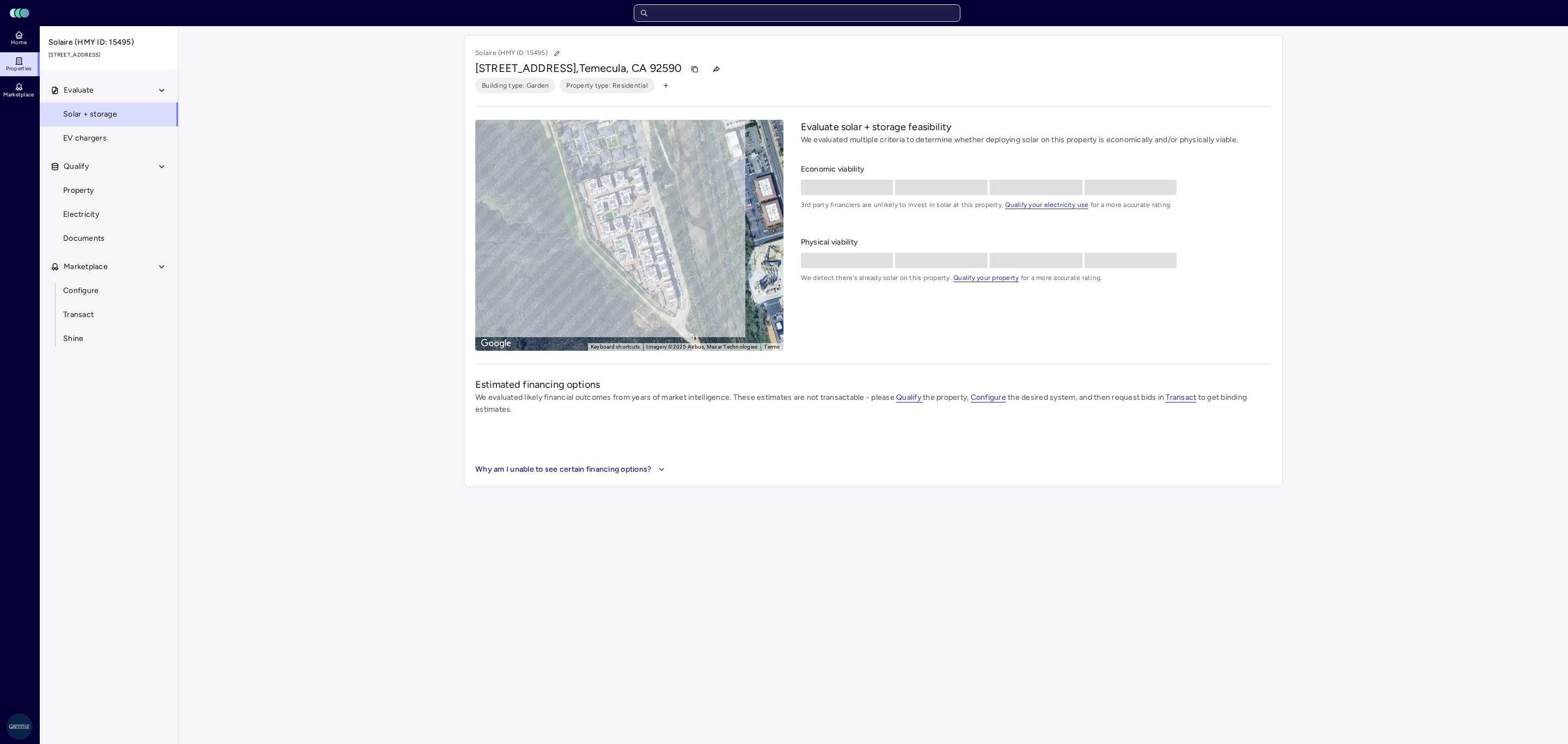
click at [754, 11] on input "text" at bounding box center [797, 13] width 327 height 18
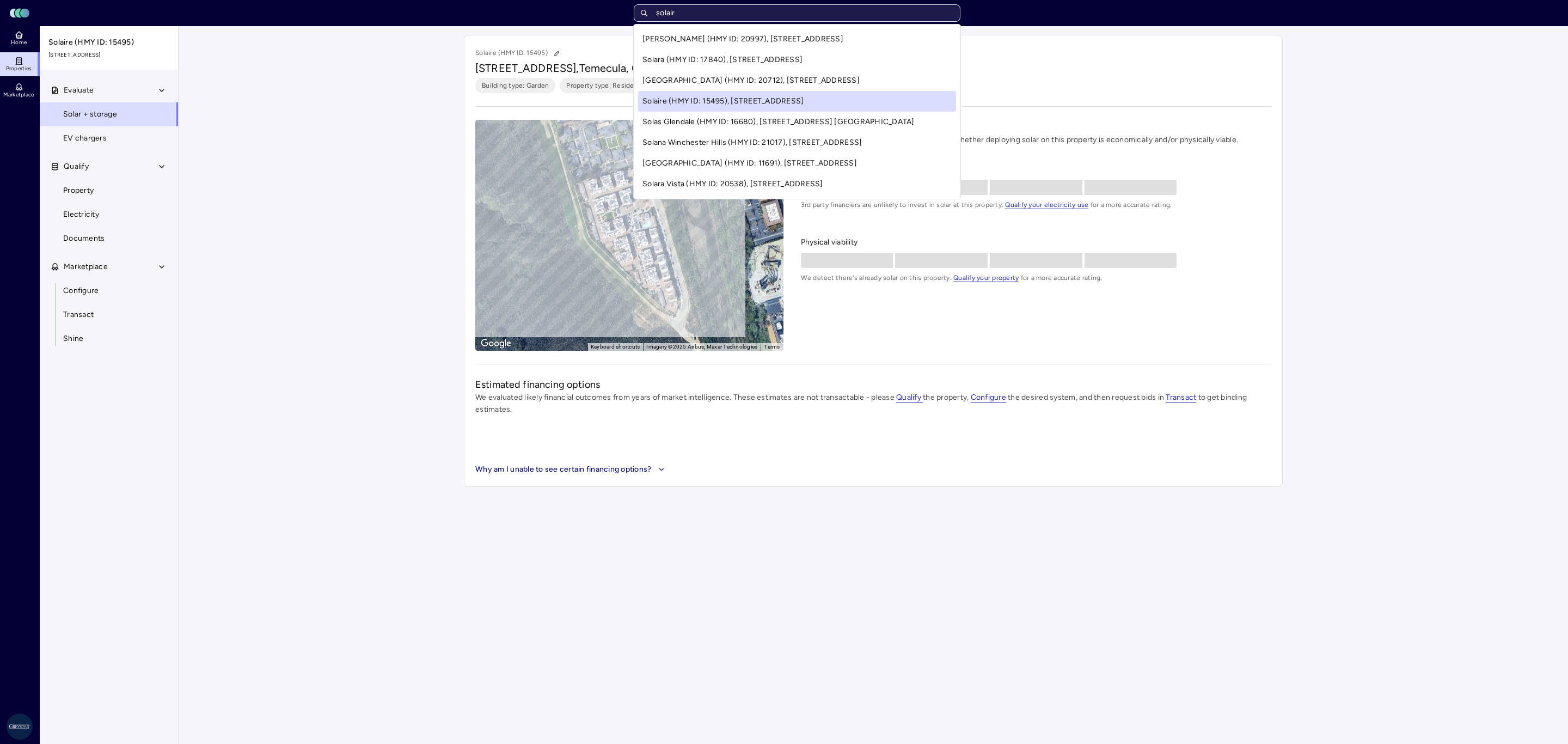
type input "solaire"
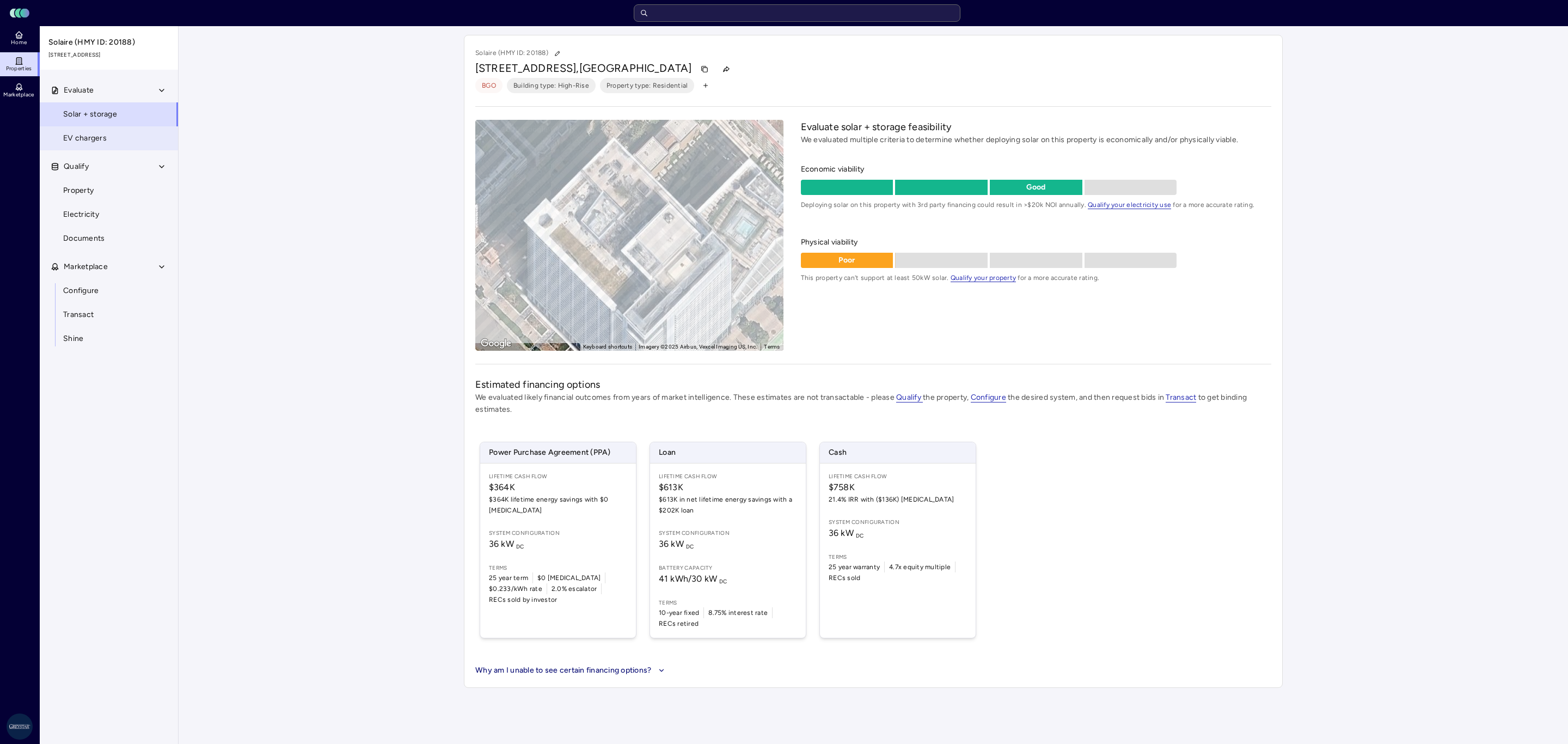
click at [114, 144] on link "EV chargers" at bounding box center [109, 138] width 139 height 24
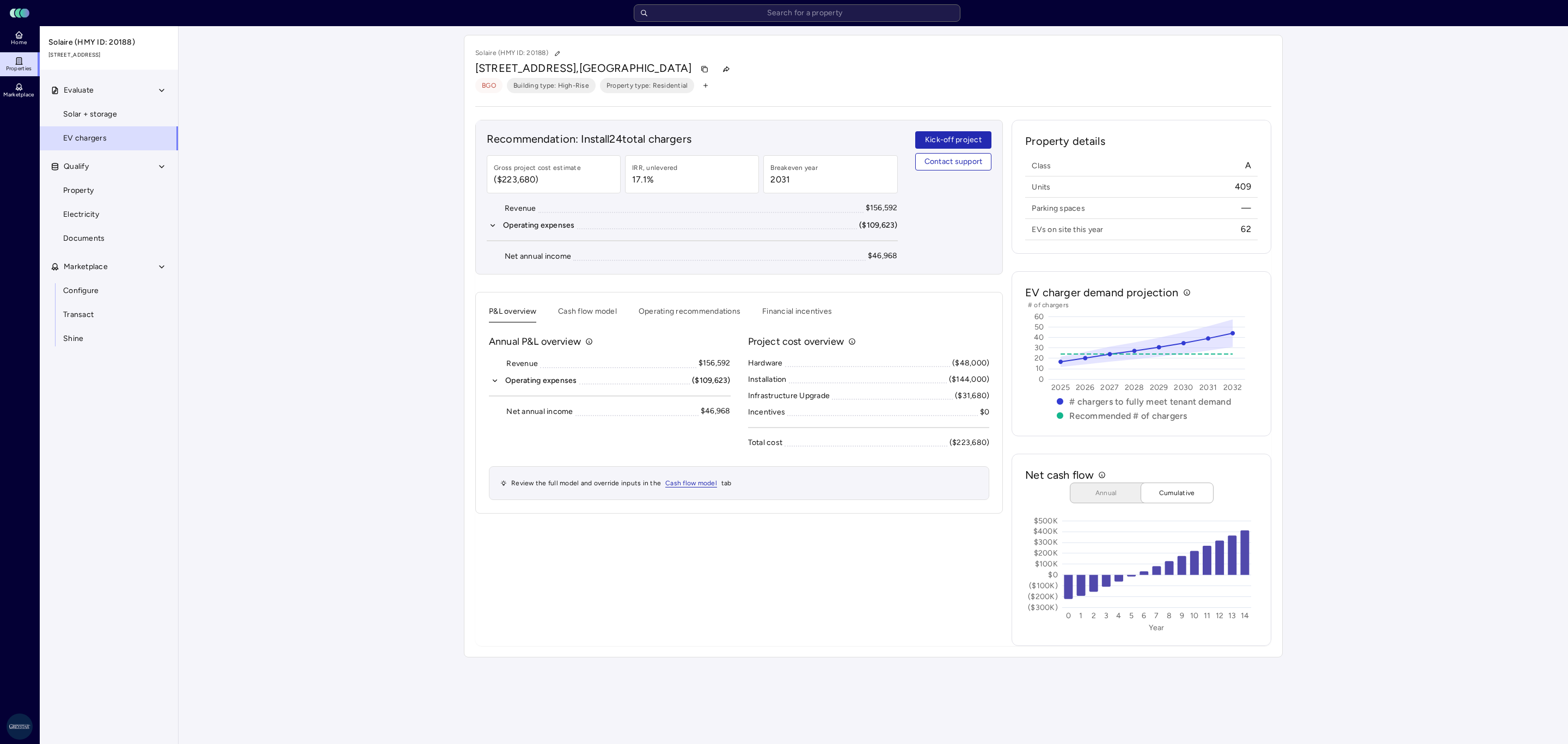
click at [387, 368] on div "Your estimates have been updated Solaire (HMY ID: 20188) [STREET_ADDRESS] BGO B…" at bounding box center [873, 346] width 1389 height 640
click at [1406, 435] on div "Your estimates have been updated Solaire (HMY ID: 20188) [STREET_ADDRESS] BGO B…" at bounding box center [873, 346] width 1389 height 640
click at [828, 679] on main "Your estimates have been updated Solaire (HMY ID: 20188) [STREET_ADDRESS] BGO B…" at bounding box center [873, 385] width 1389 height 718
click at [597, 319] on button "Cash flow model" at bounding box center [587, 314] width 59 height 17
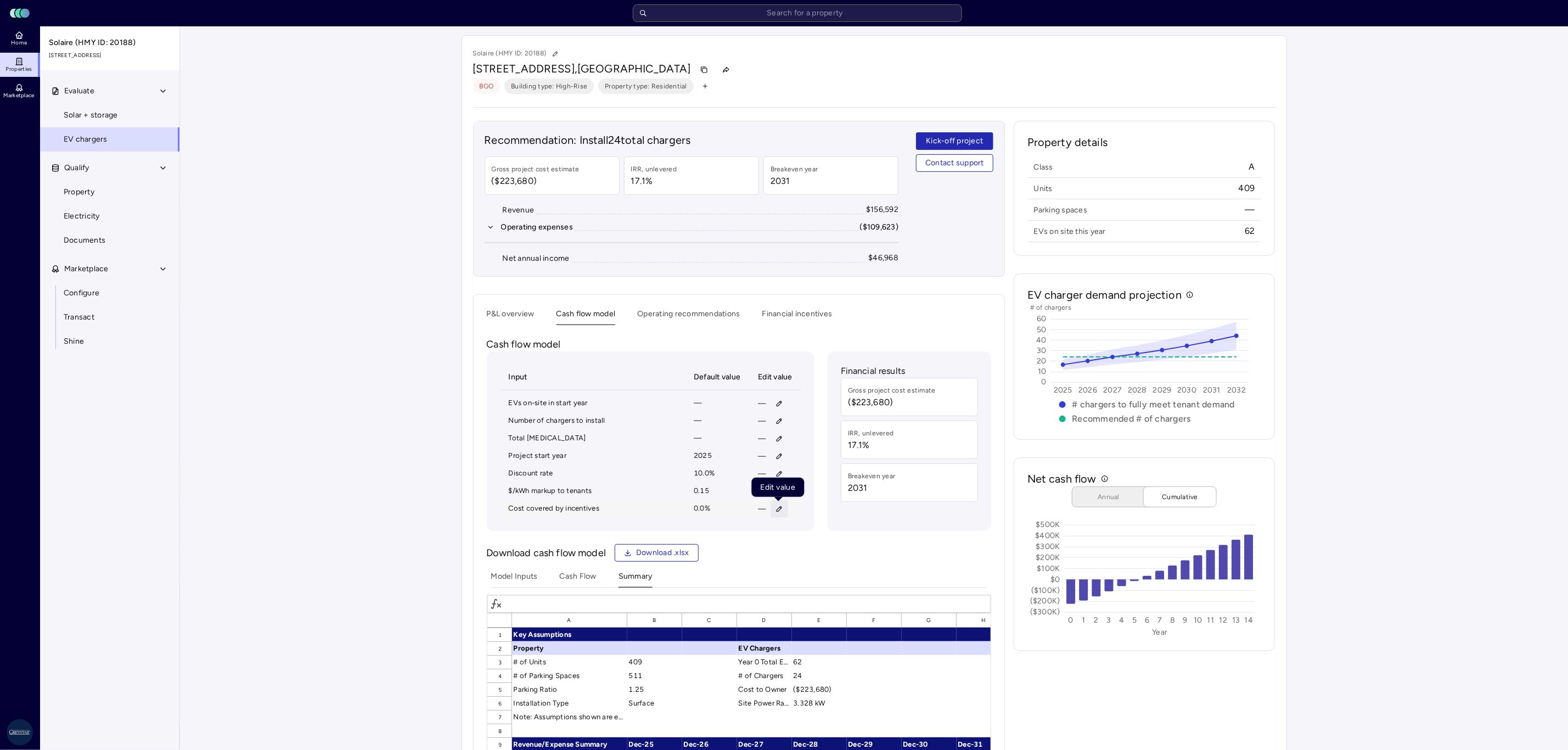
click at [777, 518] on button "button" at bounding box center [779, 509] width 18 height 18
type input "50"
click at [837, 586] on span "Save" at bounding box center [830, 587] width 18 height 12
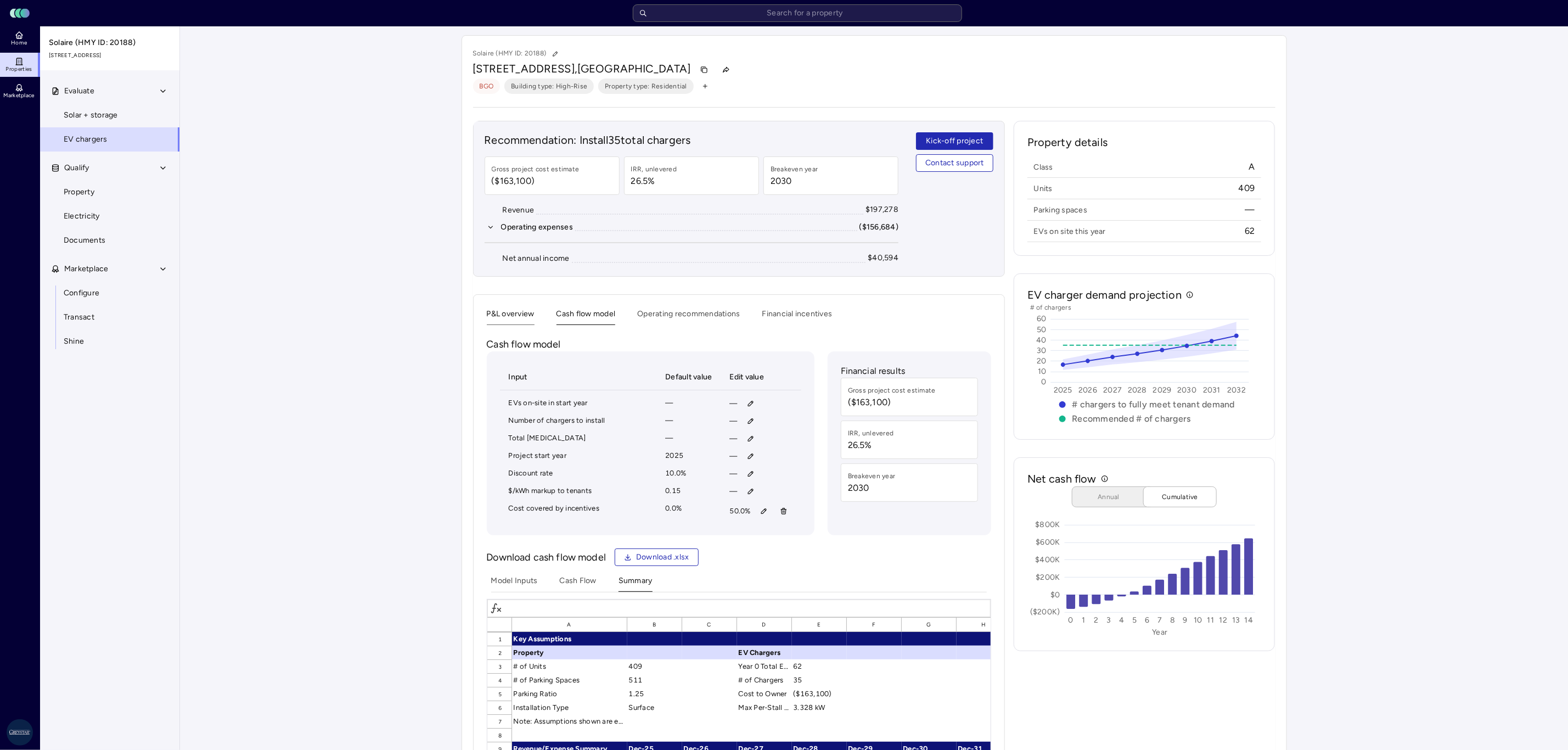
click at [501, 310] on button "P&L overview" at bounding box center [511, 316] width 48 height 17
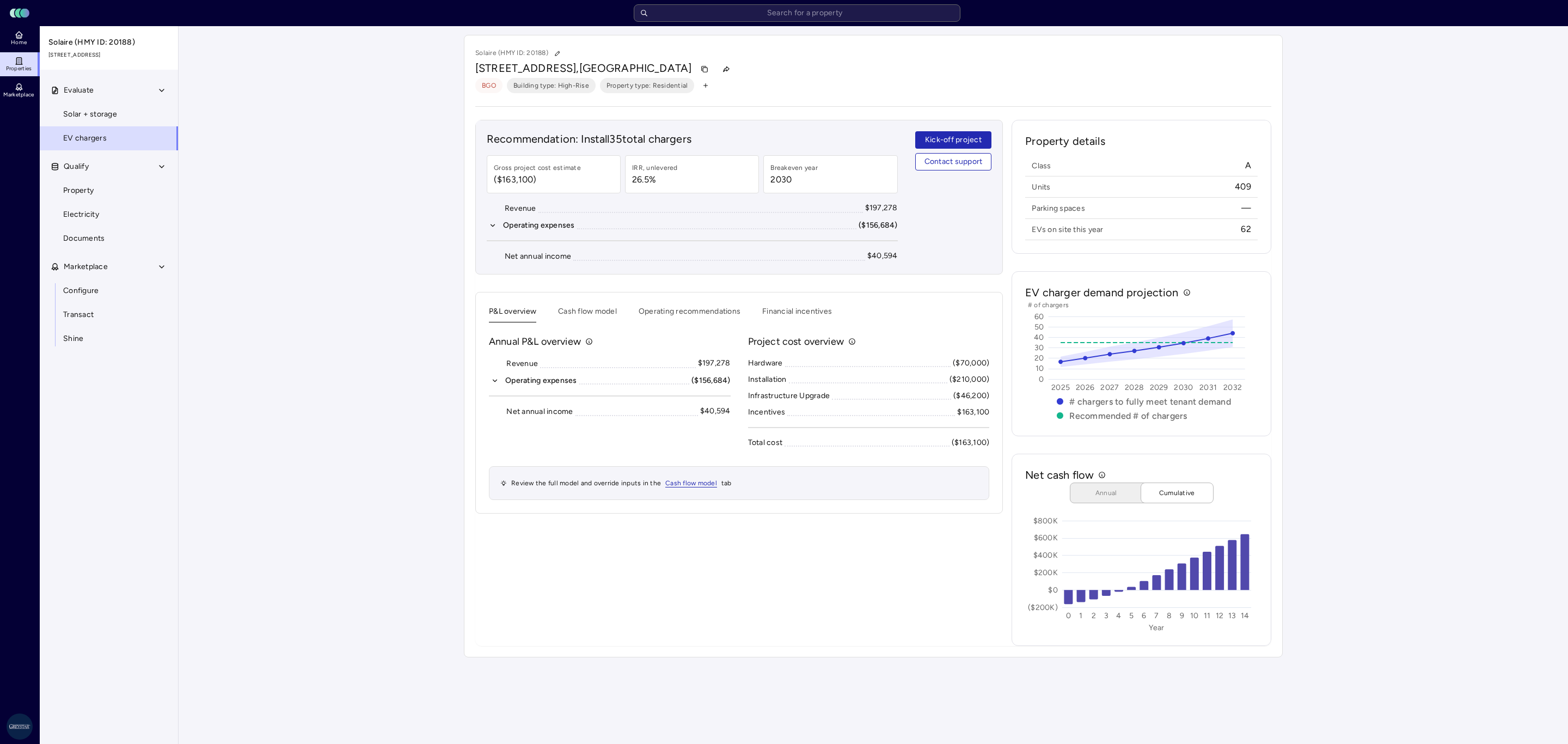
click at [495, 376] on button "Operating expenses ($156,684)" at bounding box center [610, 380] width 242 height 12
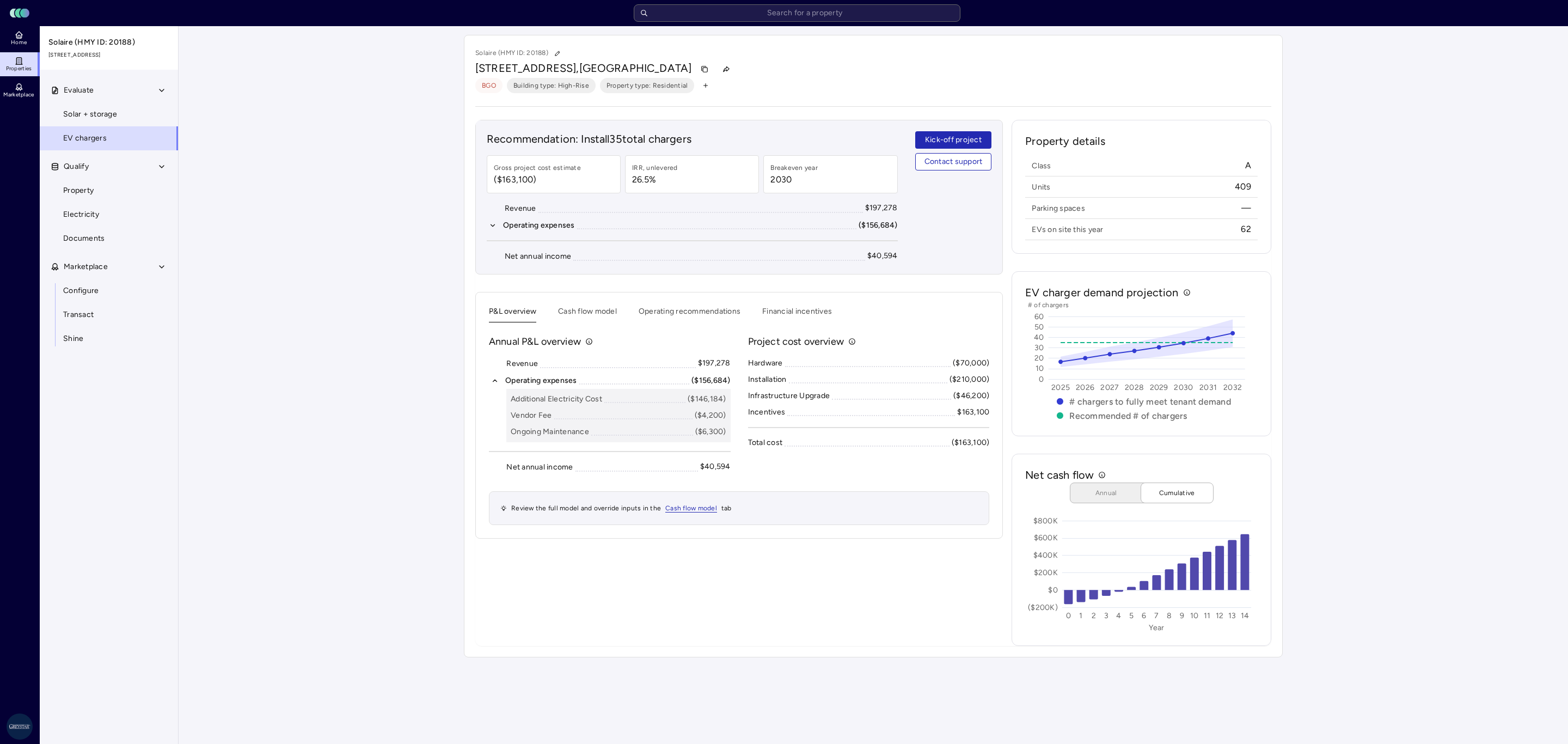
click at [1418, 438] on div "Your estimates have been updated Solaire (HMY ID: 20188) [STREET_ADDRESS] BGO B…" at bounding box center [873, 346] width 1389 height 640
click at [742, 6] on input "text" at bounding box center [797, 13] width 327 height 18
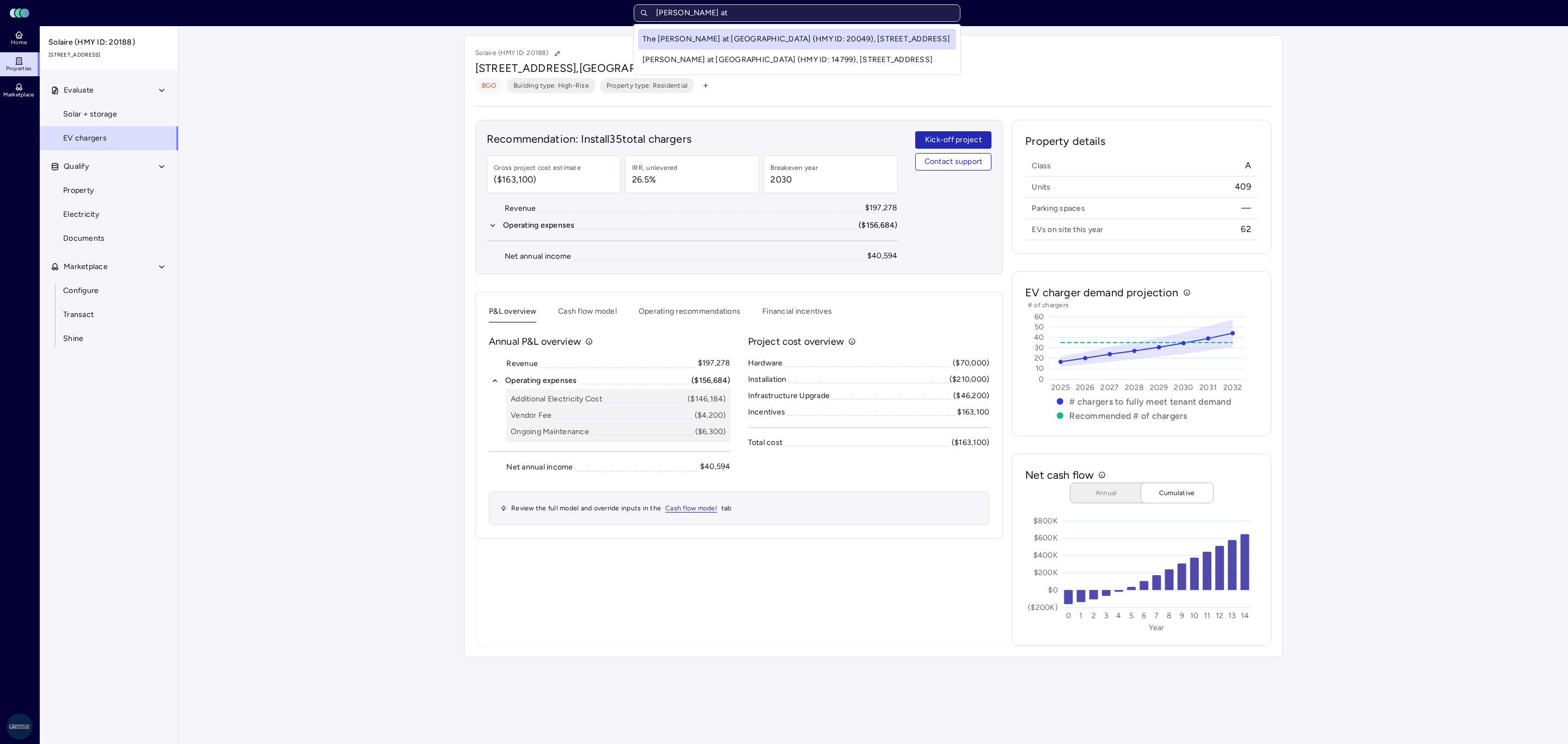
type input "[PERSON_NAME] at"
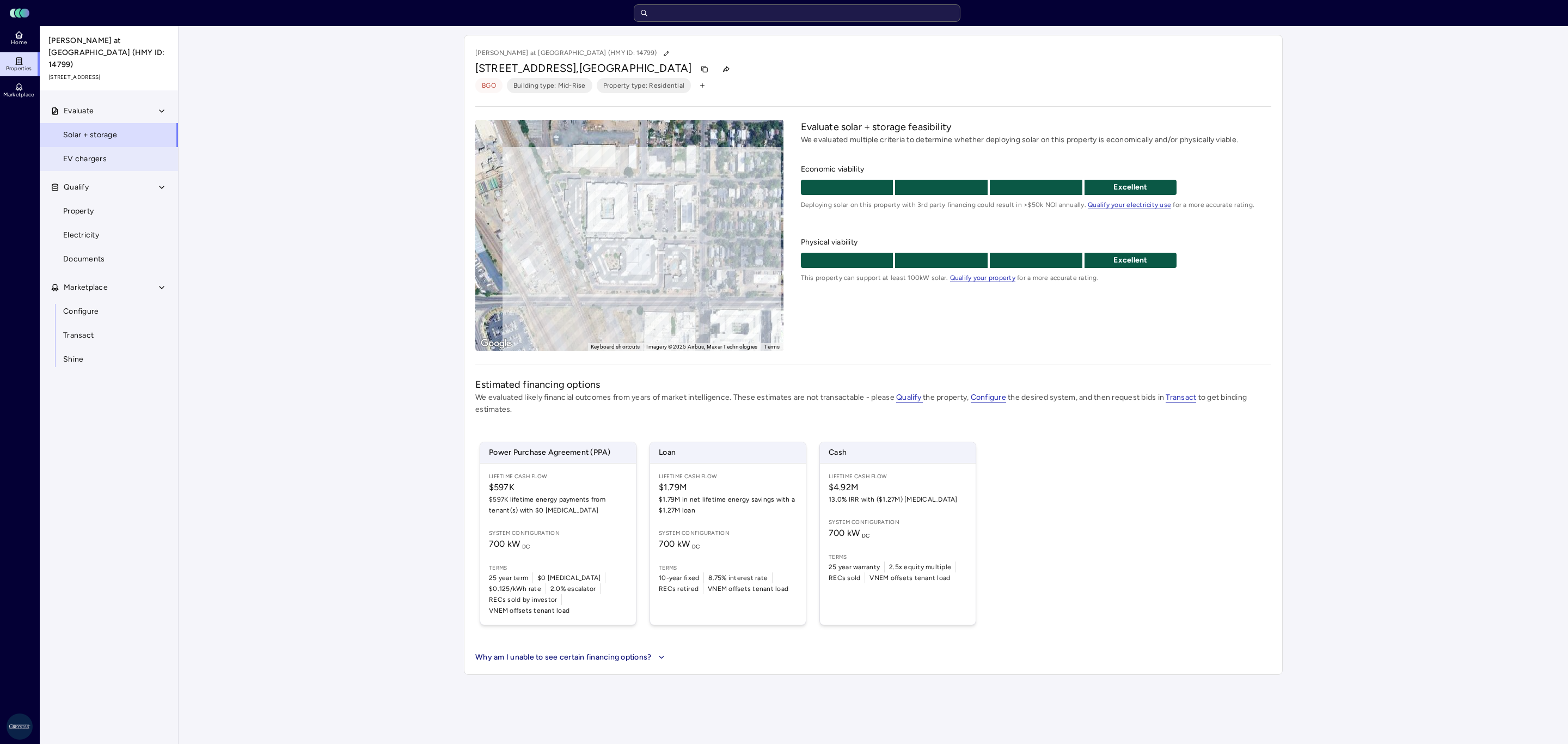
click at [60, 149] on link "EV chargers" at bounding box center [109, 159] width 139 height 24
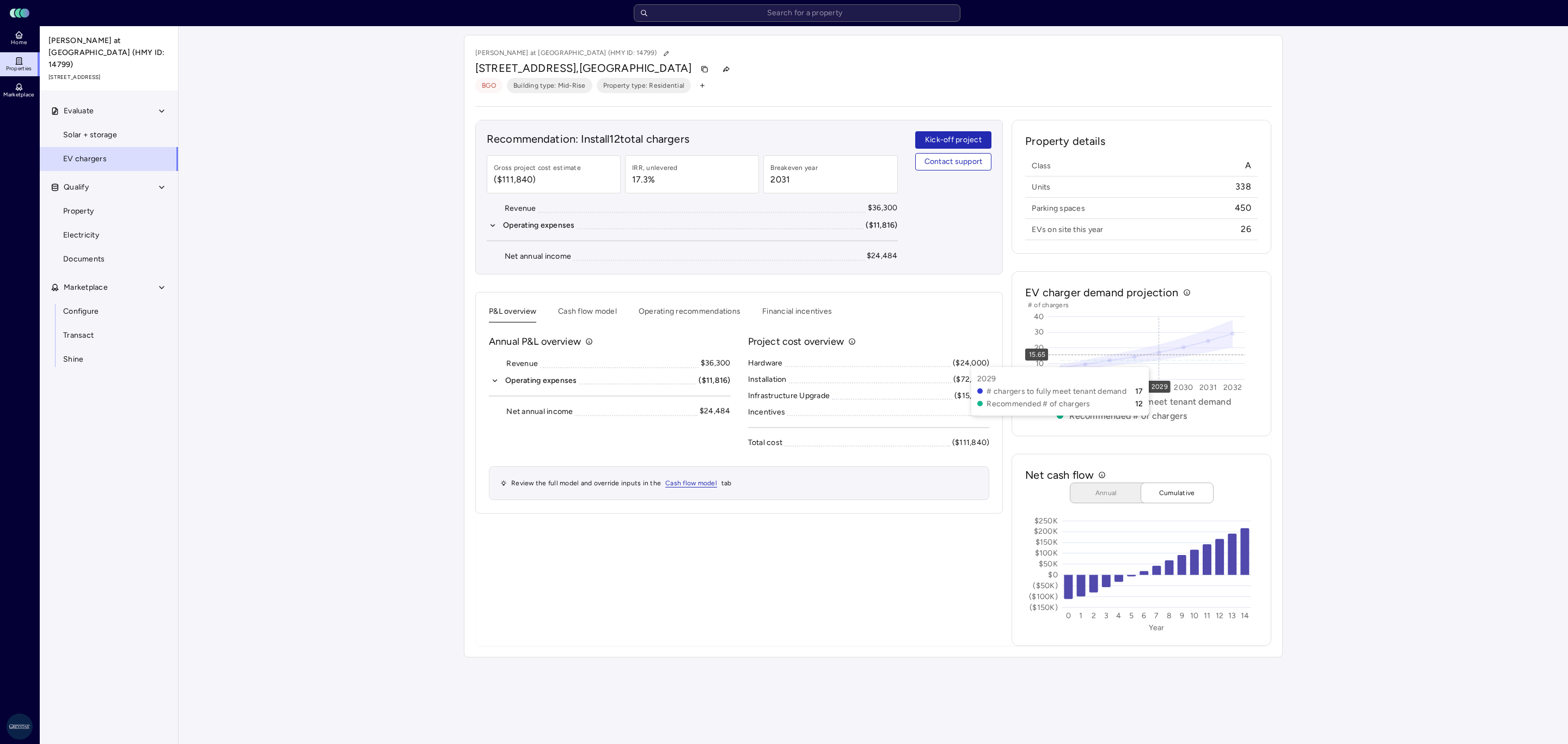
click at [945, 608] on div "Recommendation: Install 12 total chargers Gross project cost estimate ($111,840…" at bounding box center [739, 383] width 527 height 526
click at [587, 317] on button "Cash flow model" at bounding box center [587, 314] width 59 height 17
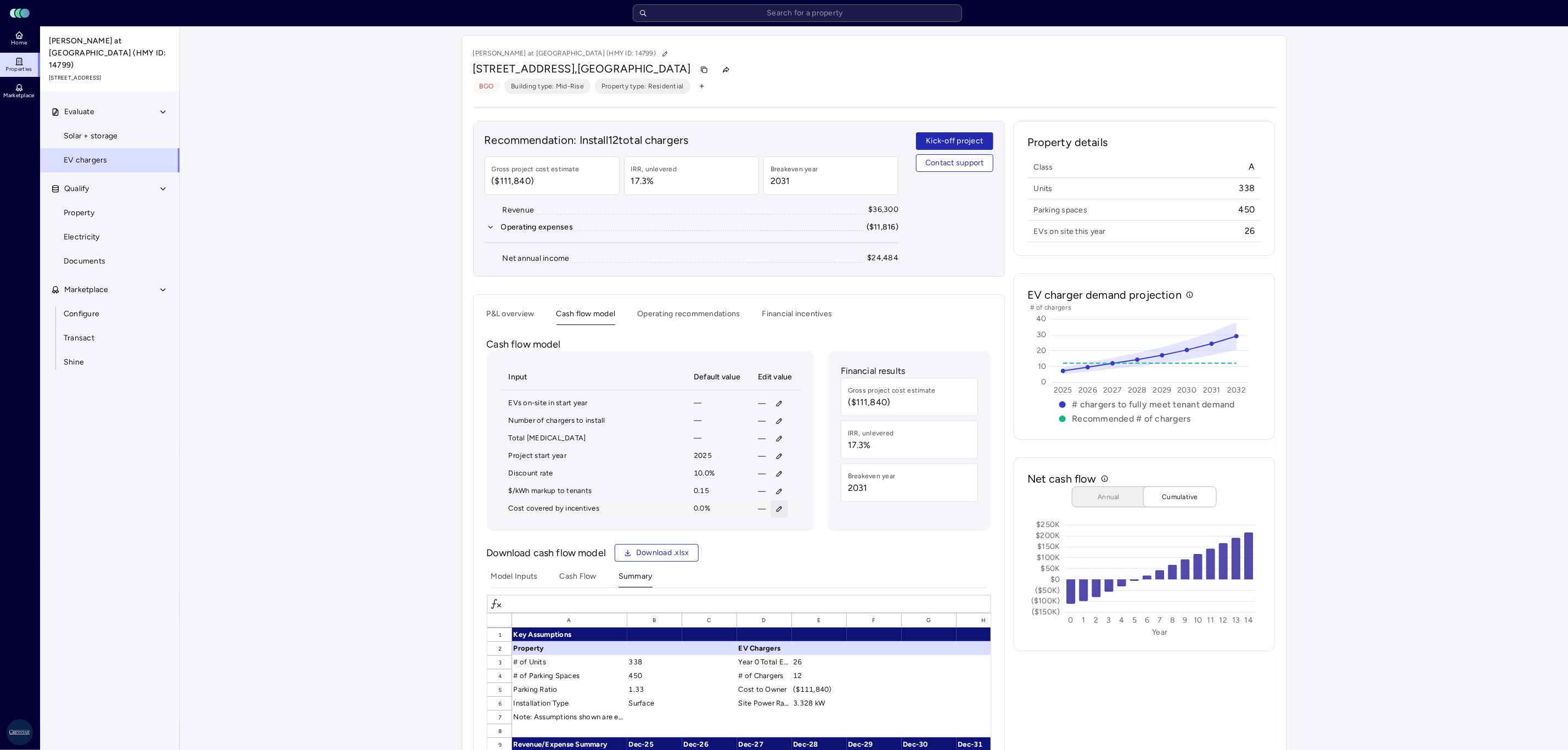
click at [772, 515] on button "button" at bounding box center [779, 509] width 18 height 18
type input "90"
click at [824, 584] on span "Save" at bounding box center [830, 587] width 18 height 12
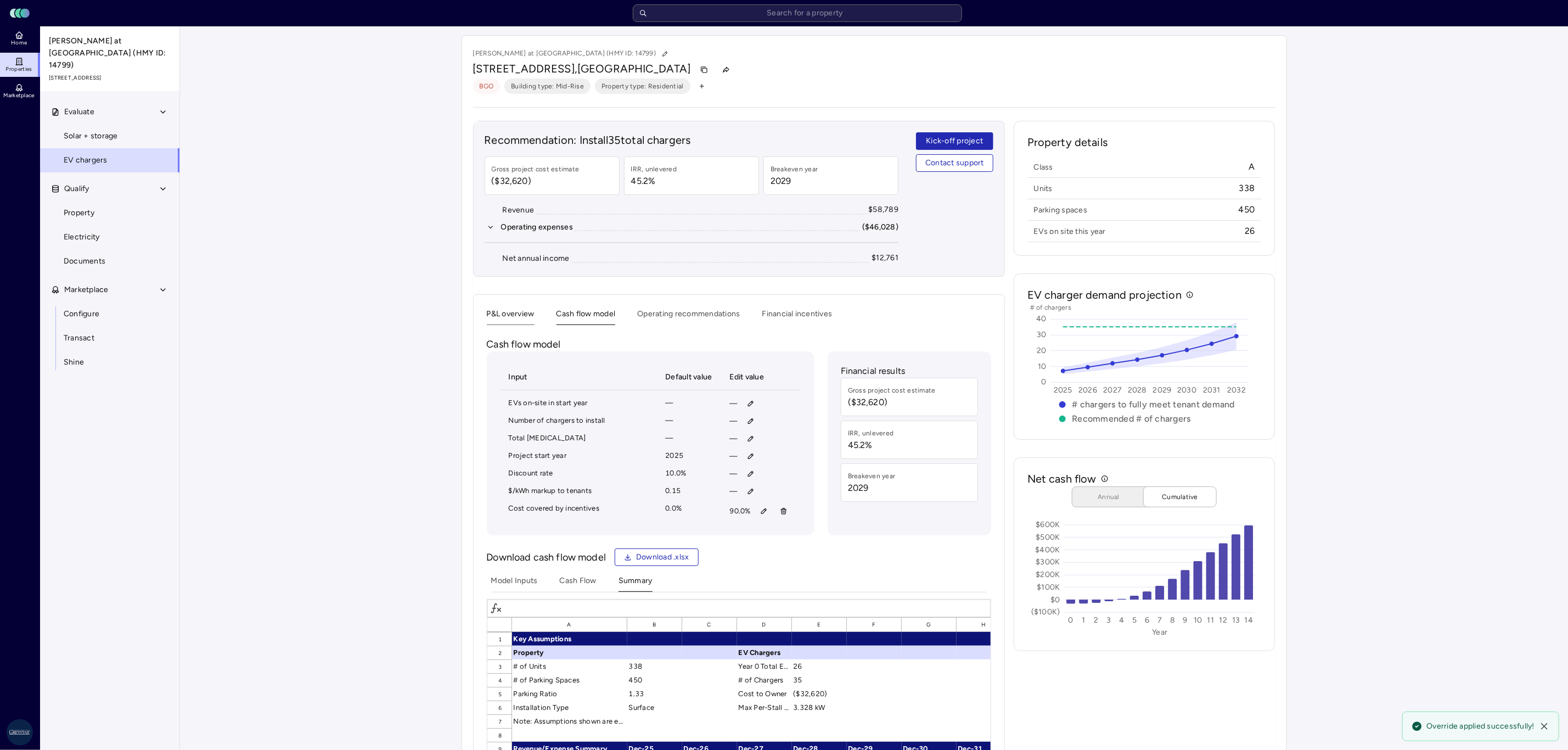
click at [530, 318] on button "P&L overview" at bounding box center [511, 316] width 48 height 17
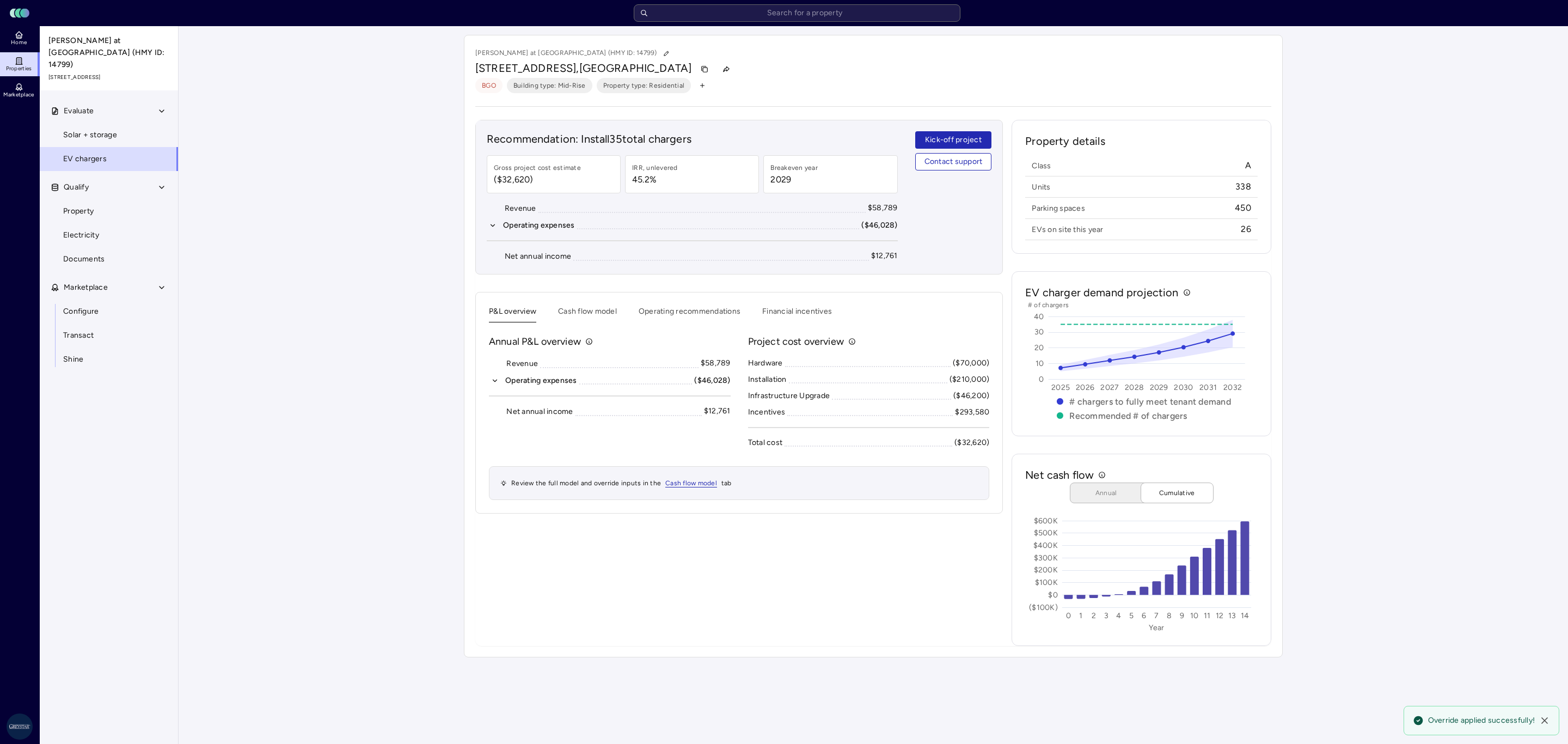
click at [502, 383] on button "Operating expenses ($46,028)" at bounding box center [610, 380] width 242 height 12
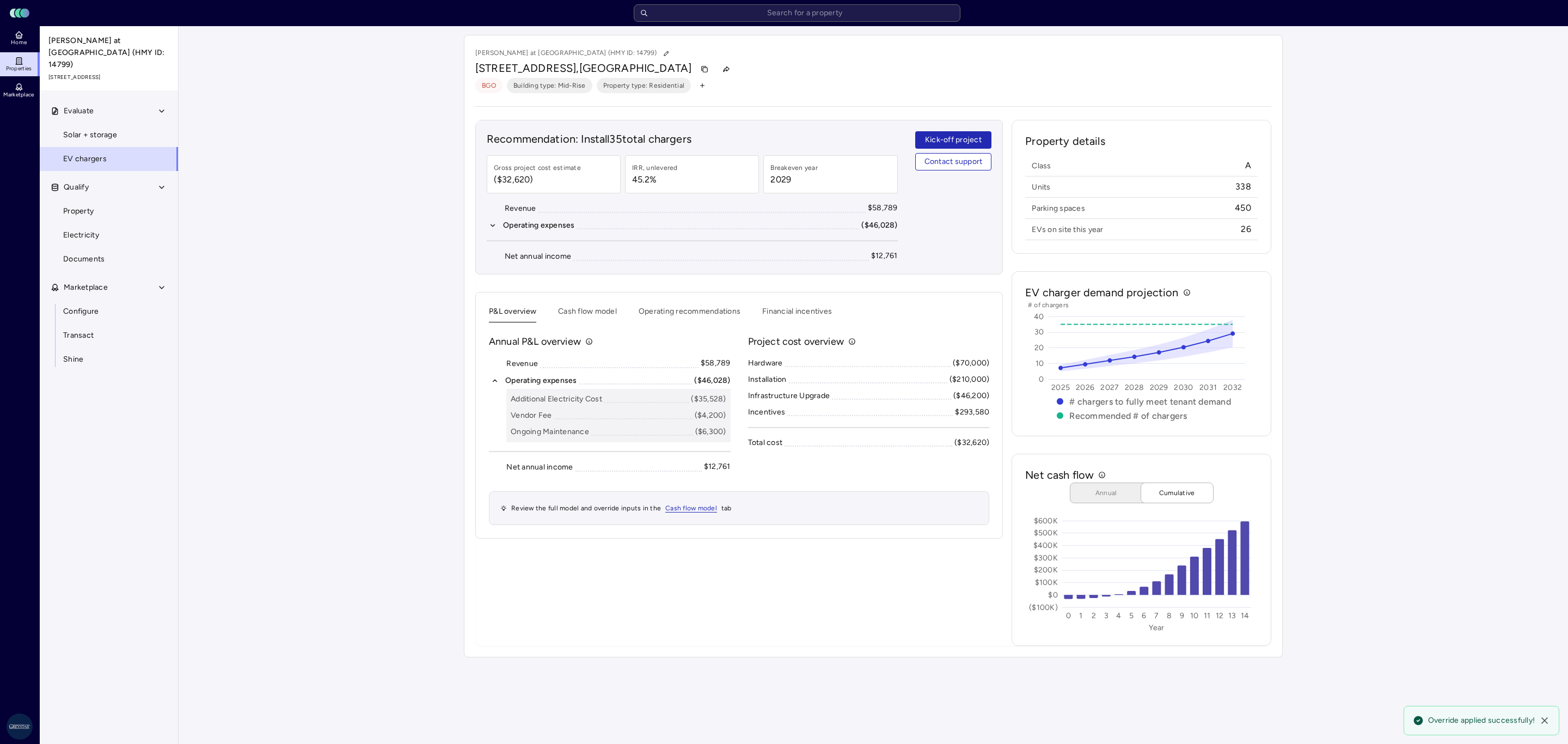
click at [1348, 432] on div "Your estimates have been updated [PERSON_NAME] at [GEOGRAPHIC_DATA] (HMY ID: 14…" at bounding box center [873, 346] width 1389 height 640
click at [778, 14] on input "text" at bounding box center [797, 13] width 327 height 18
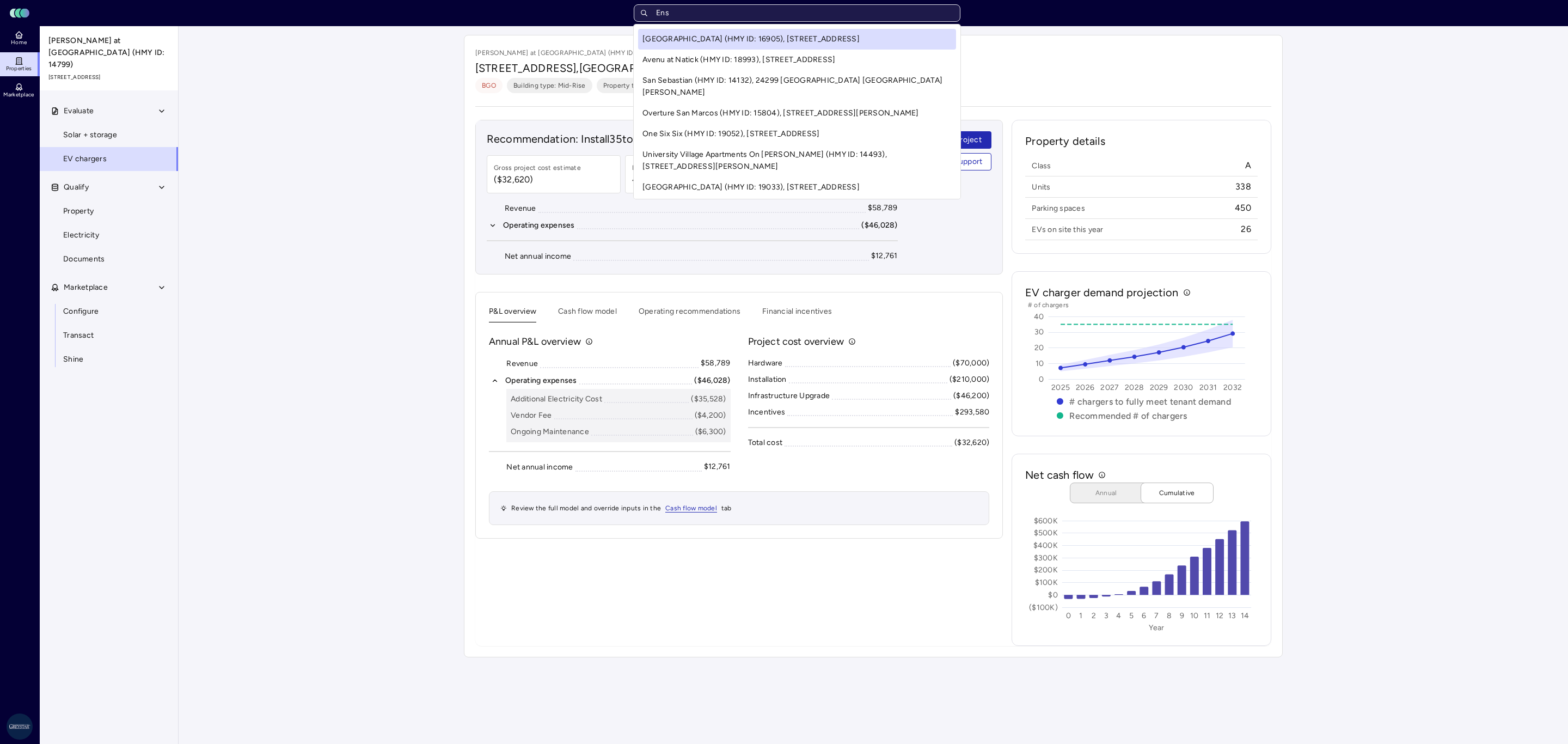
type input "Enso"
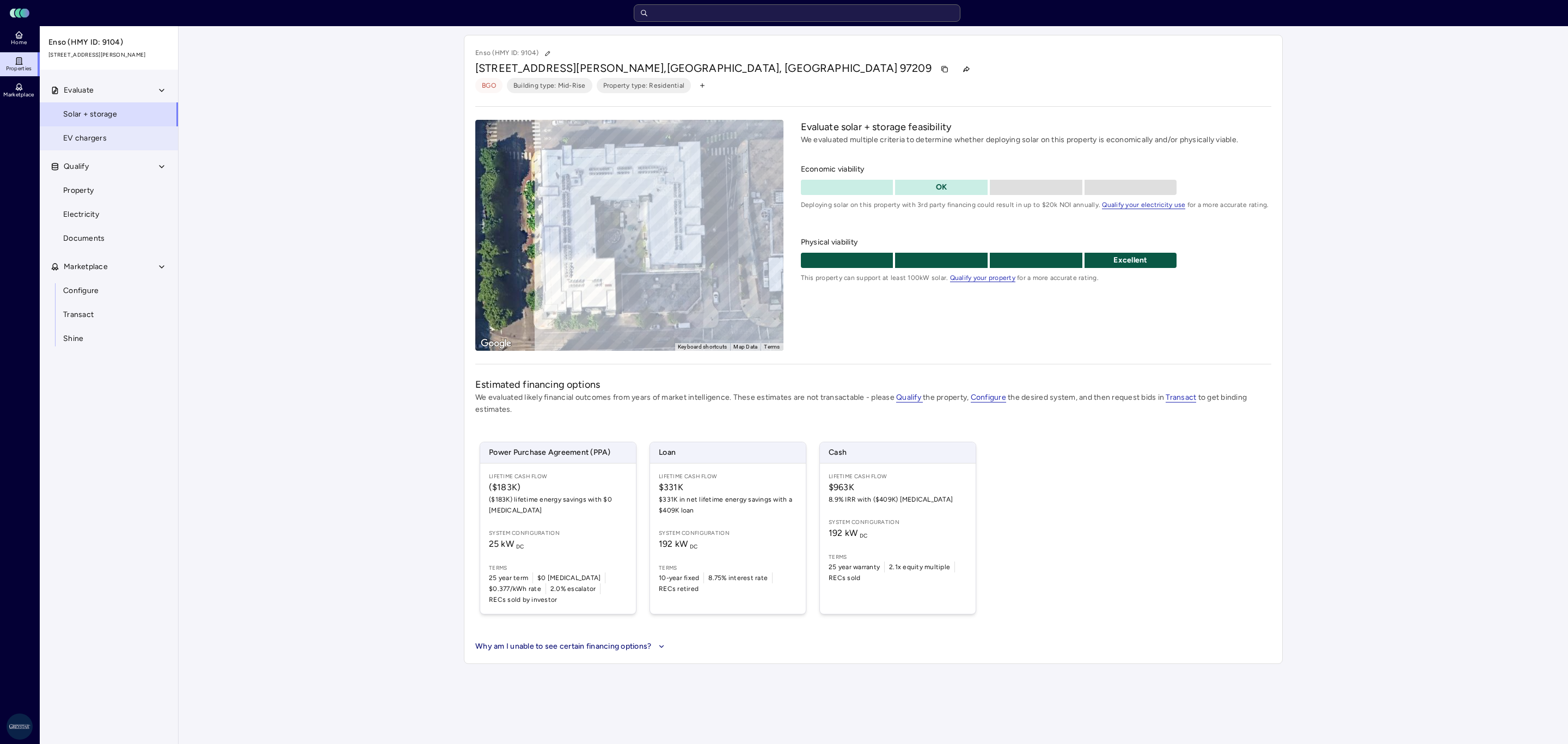
click at [133, 137] on link "EV chargers" at bounding box center [109, 138] width 139 height 24
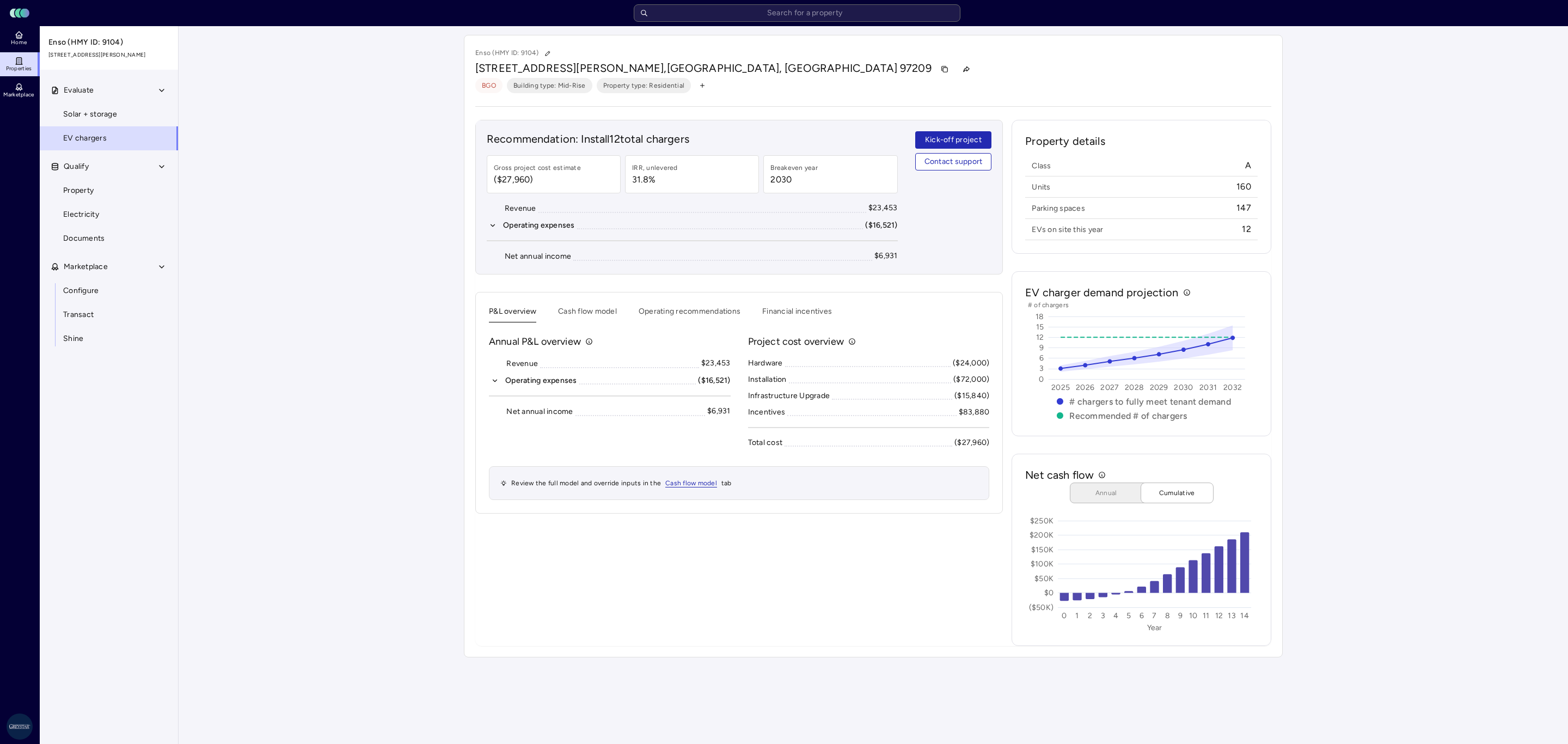
click at [495, 386] on button "Operating expenses ($16,521)" at bounding box center [610, 380] width 242 height 12
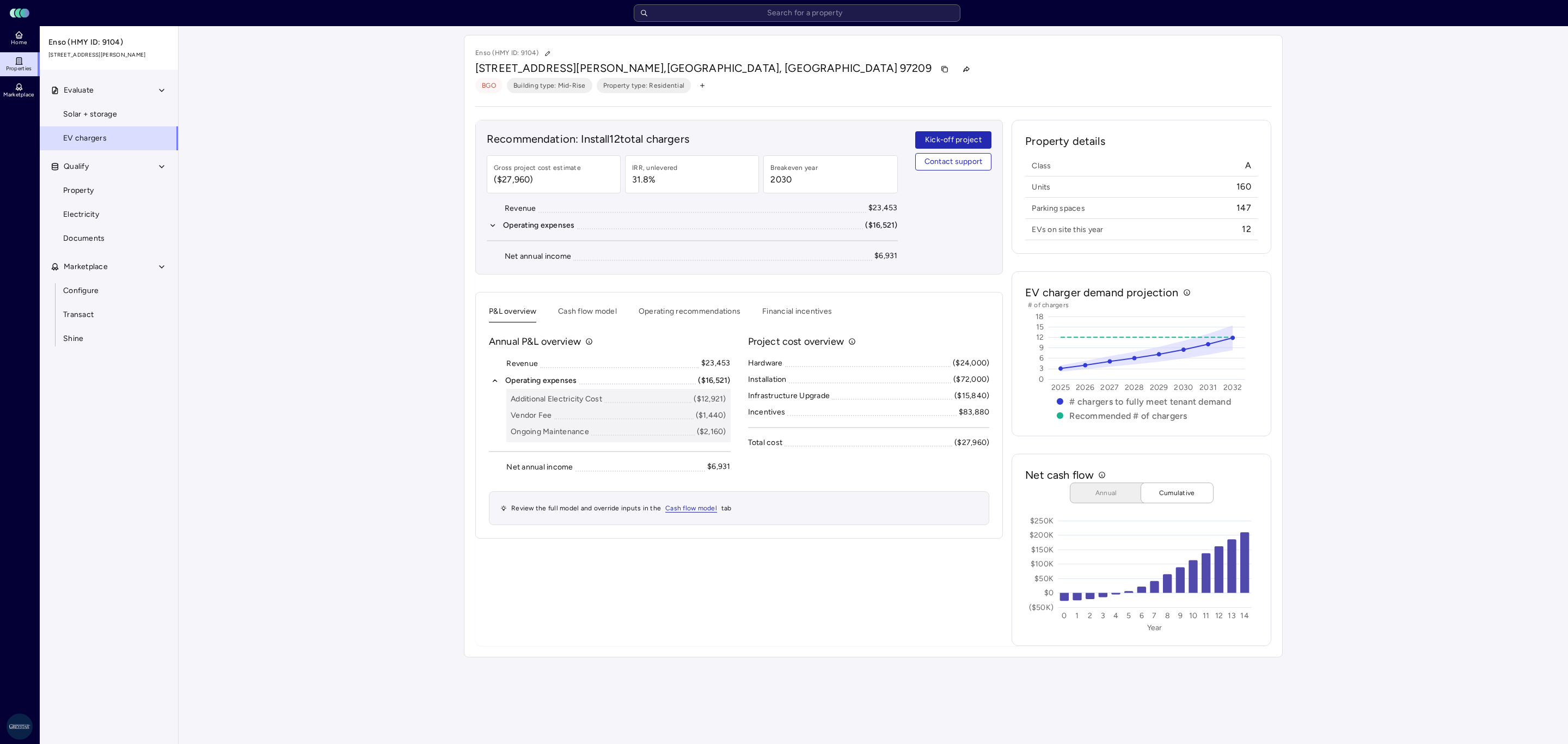
click at [1394, 538] on div "Your estimates have been updated Enso (HMY ID: 9104) [STREET_ADDRESS][PERSON_NA…" at bounding box center [873, 346] width 1389 height 640
click at [708, 21] on input "text" at bounding box center [797, 13] width 327 height 18
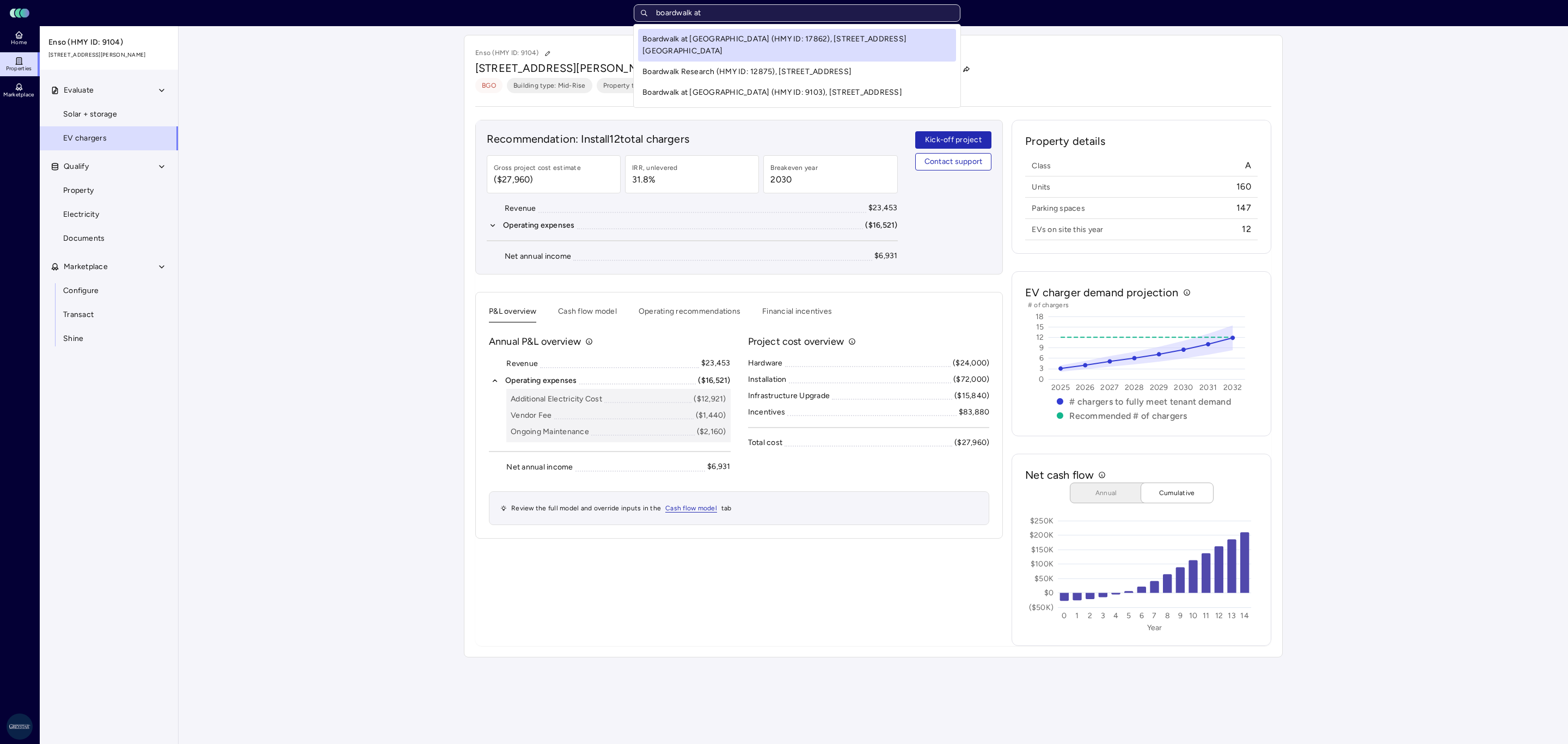
type input "boardwalk at"
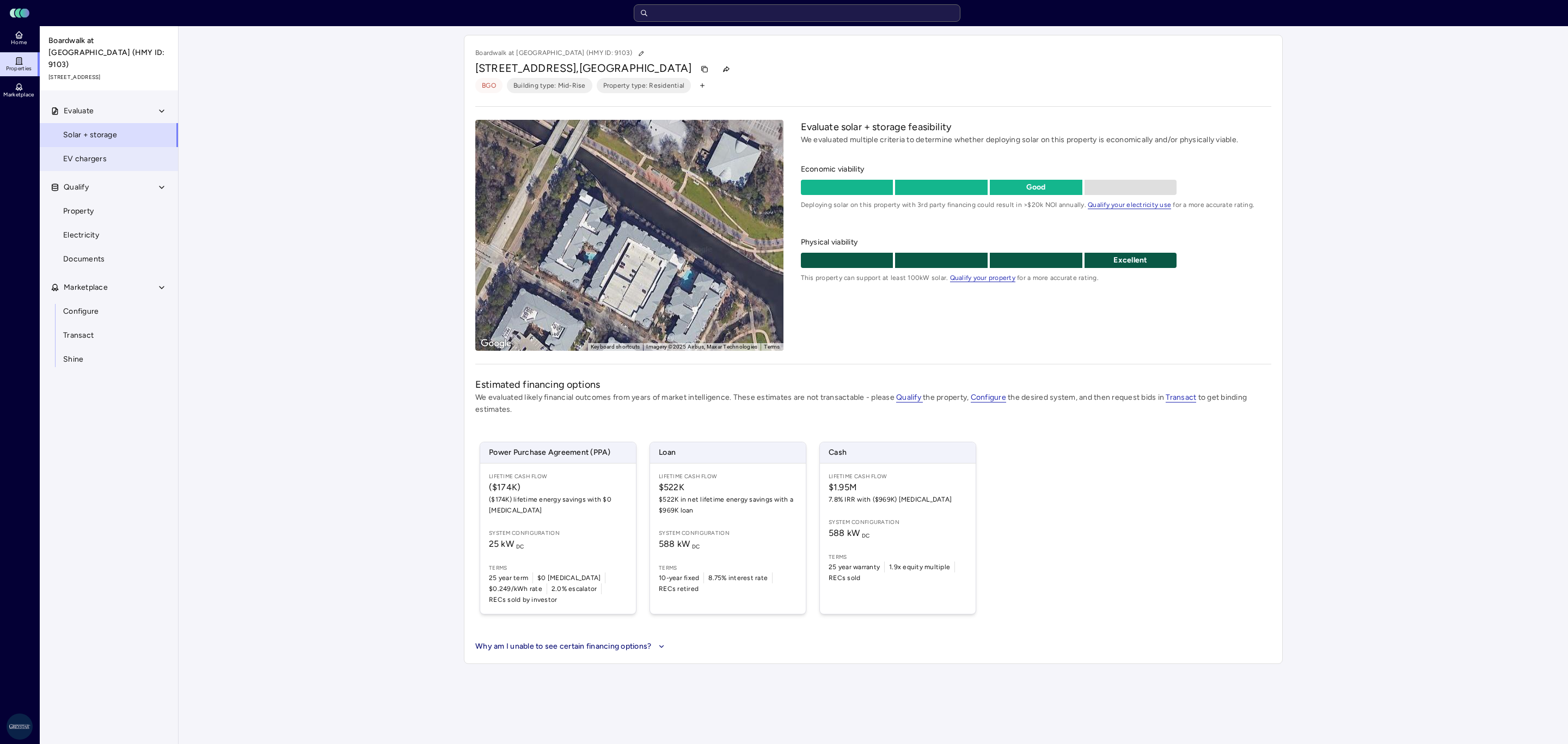
click at [95, 153] on span "EV chargers" at bounding box center [85, 159] width 43 height 12
